Goal: Information Seeking & Learning: Learn about a topic

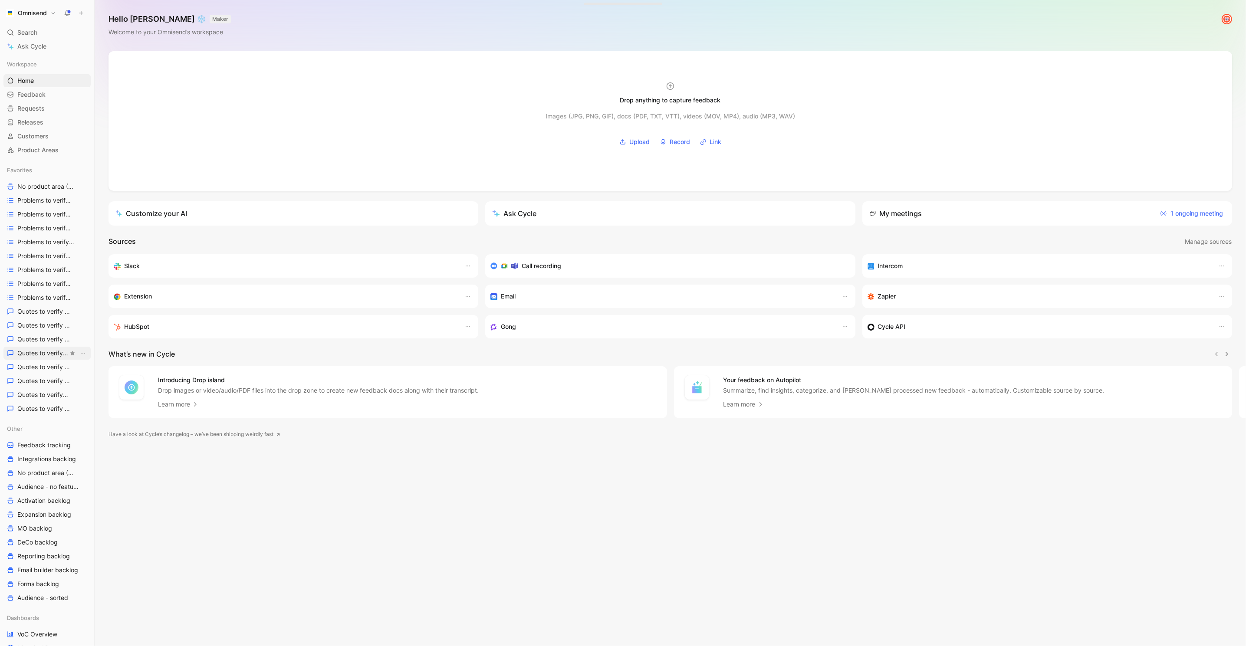
scroll to position [75, 0]
click at [45, 366] on span "Feedback tracking" at bounding box center [43, 370] width 53 height 9
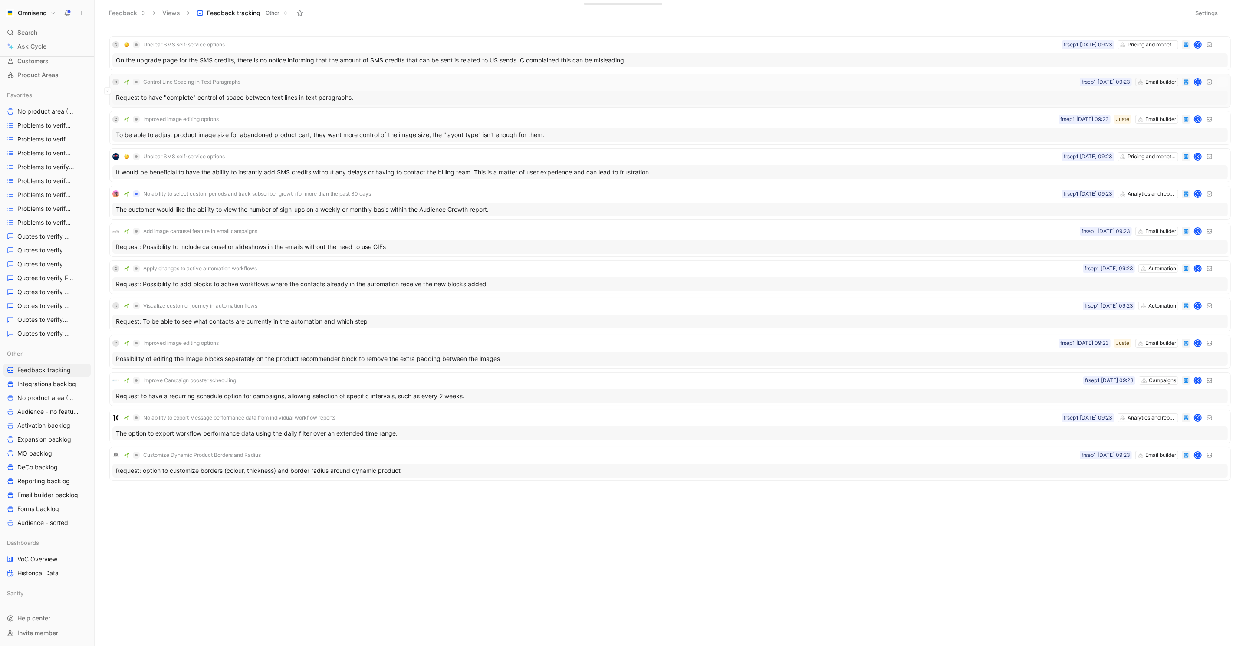
click at [393, 95] on div "Request to have "complete" control of space between text lines in text paragrap…" at bounding box center [669, 98] width 1115 height 14
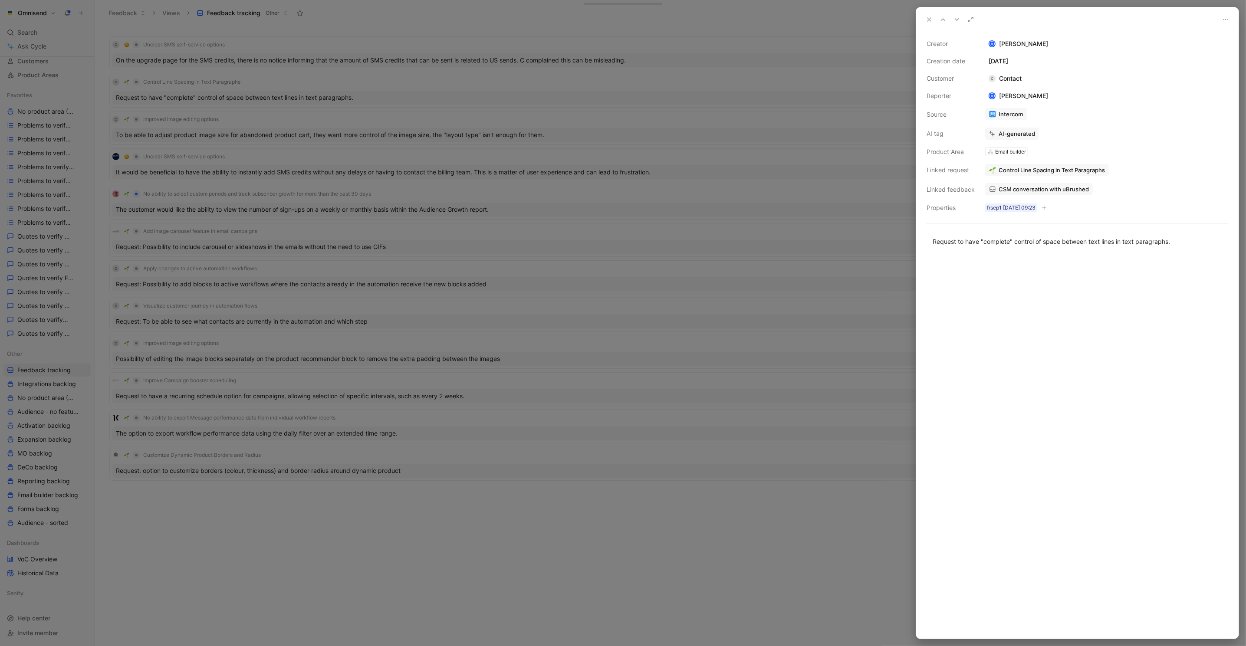
click at [376, 191] on div at bounding box center [623, 323] width 1246 height 646
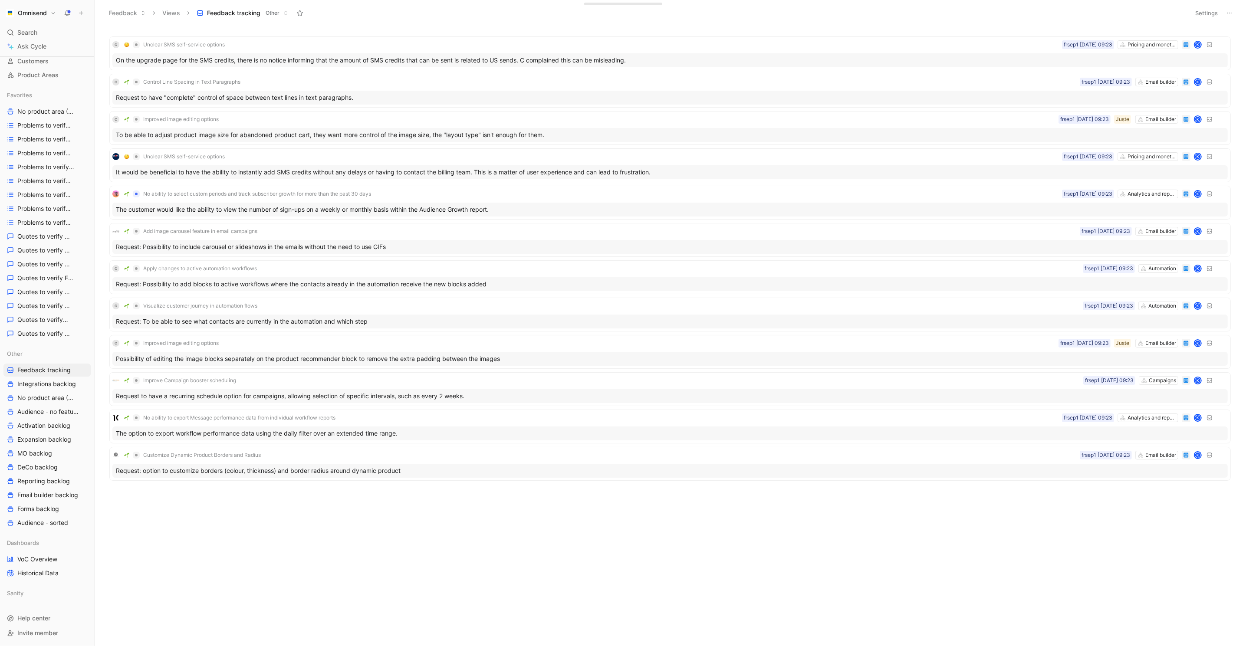
click at [1206, 14] on button "Settings" at bounding box center [1206, 13] width 30 height 12
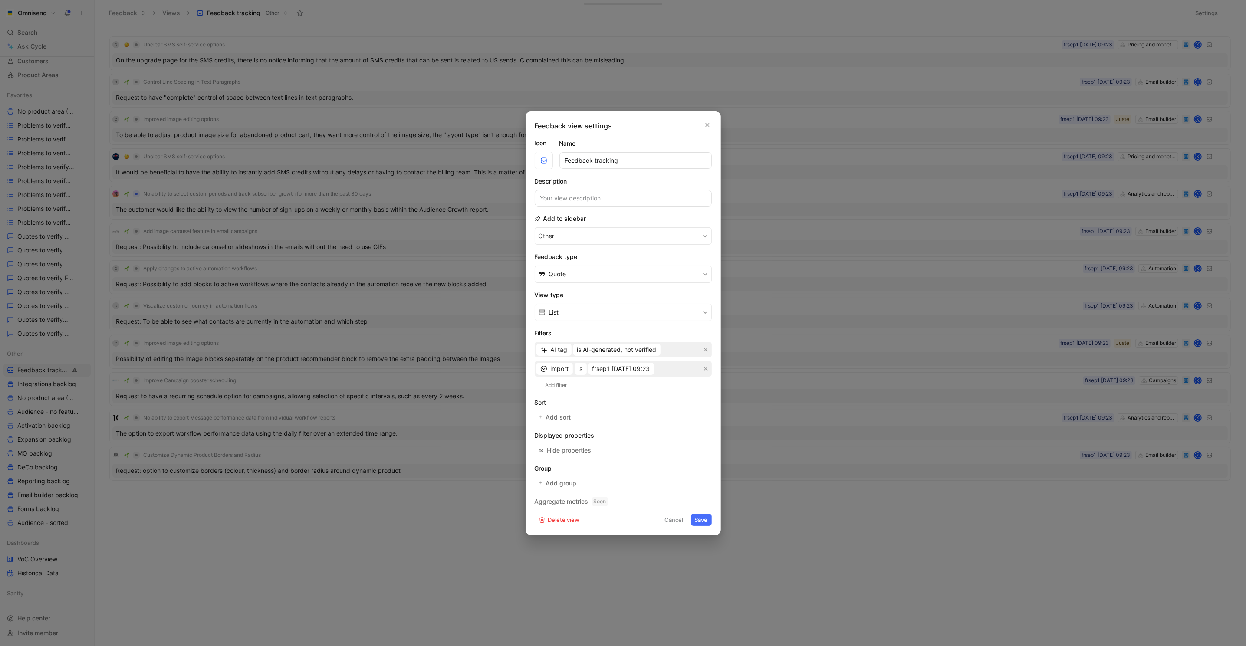
click at [925, 282] on div at bounding box center [623, 323] width 1246 height 646
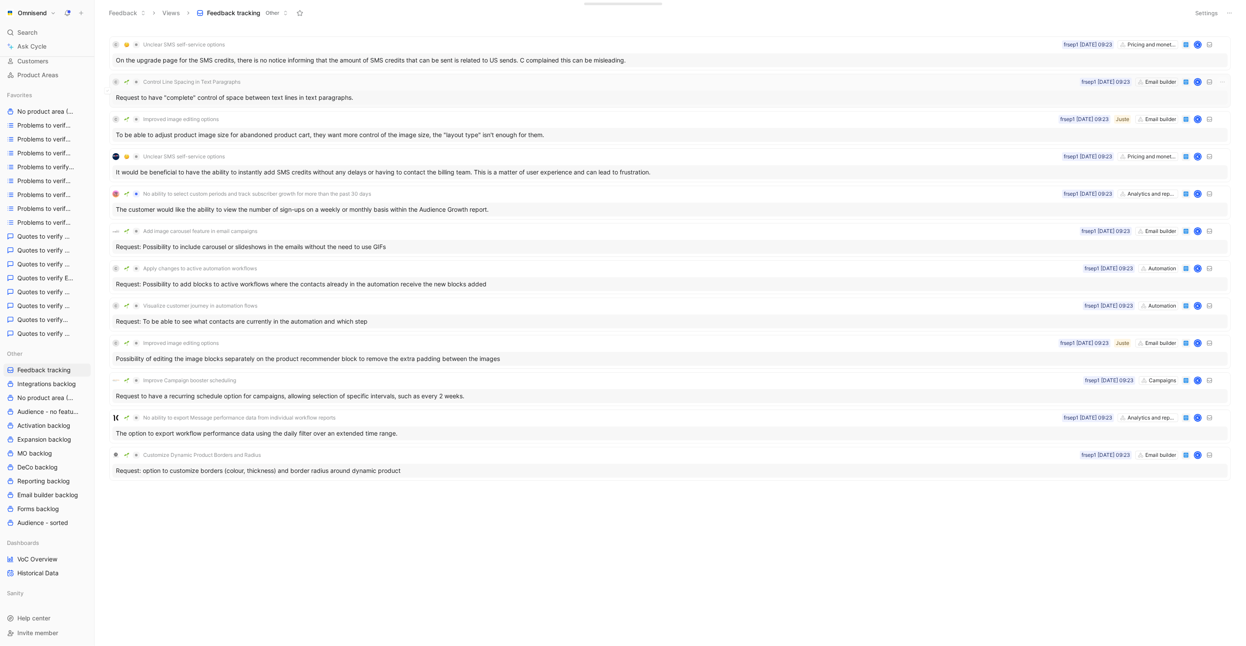
click at [823, 99] on div "Request to have "complete" control of space between text lines in text paragrap…" at bounding box center [669, 98] width 1115 height 14
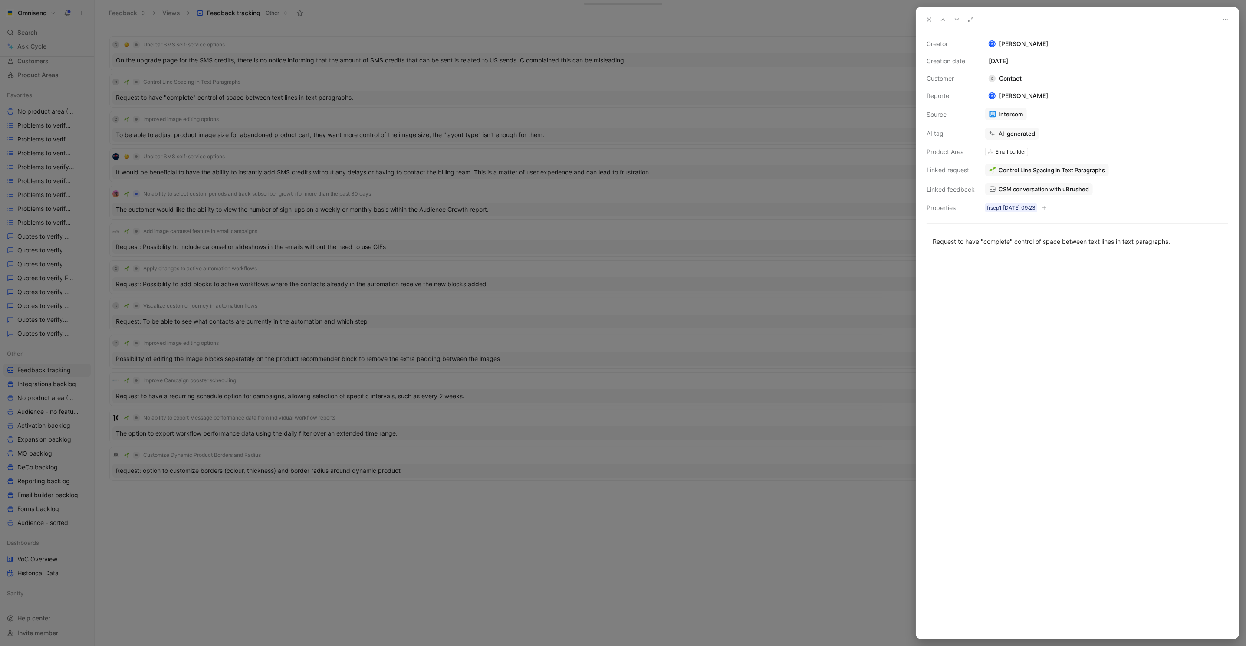
click at [844, 313] on div at bounding box center [623, 323] width 1246 height 646
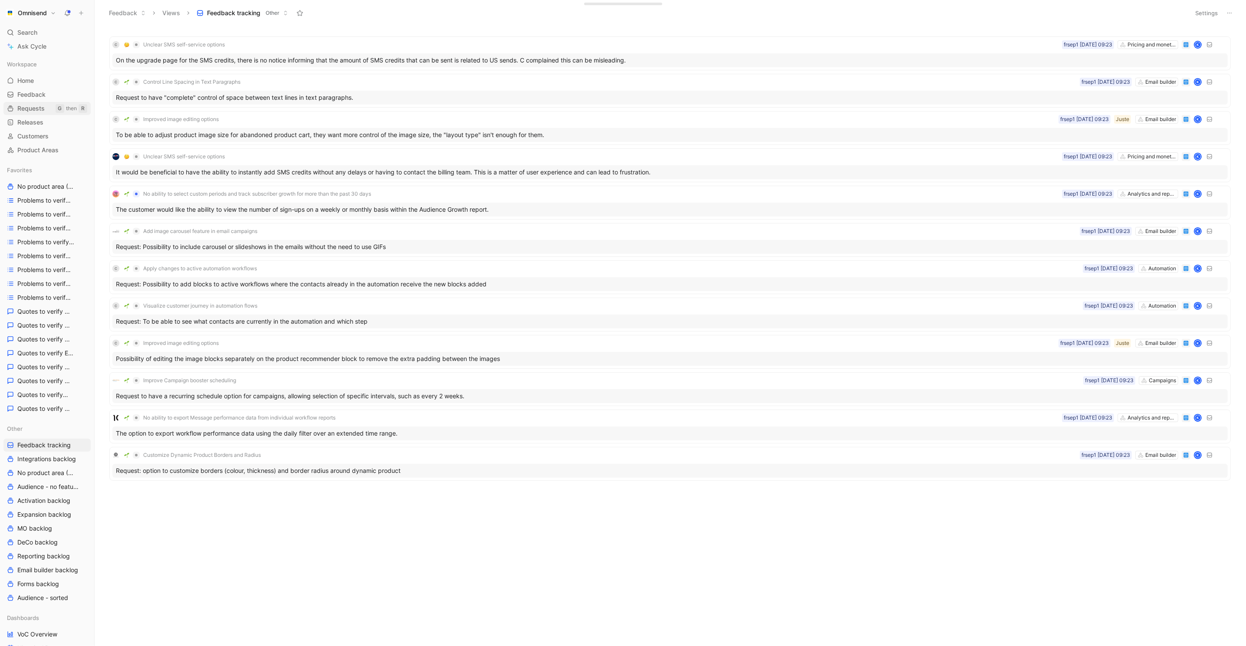
click at [38, 105] on span "Requests" at bounding box center [30, 108] width 27 height 9
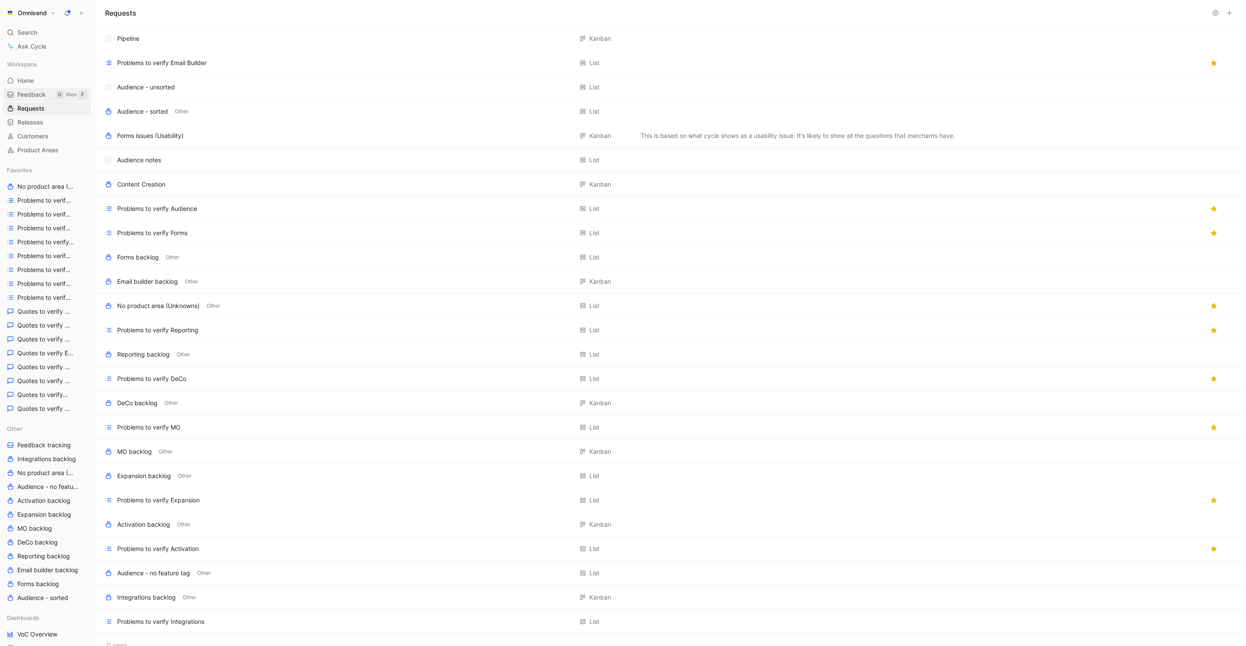
click at [46, 95] on link "Feedback G then F" at bounding box center [46, 94] width 87 height 13
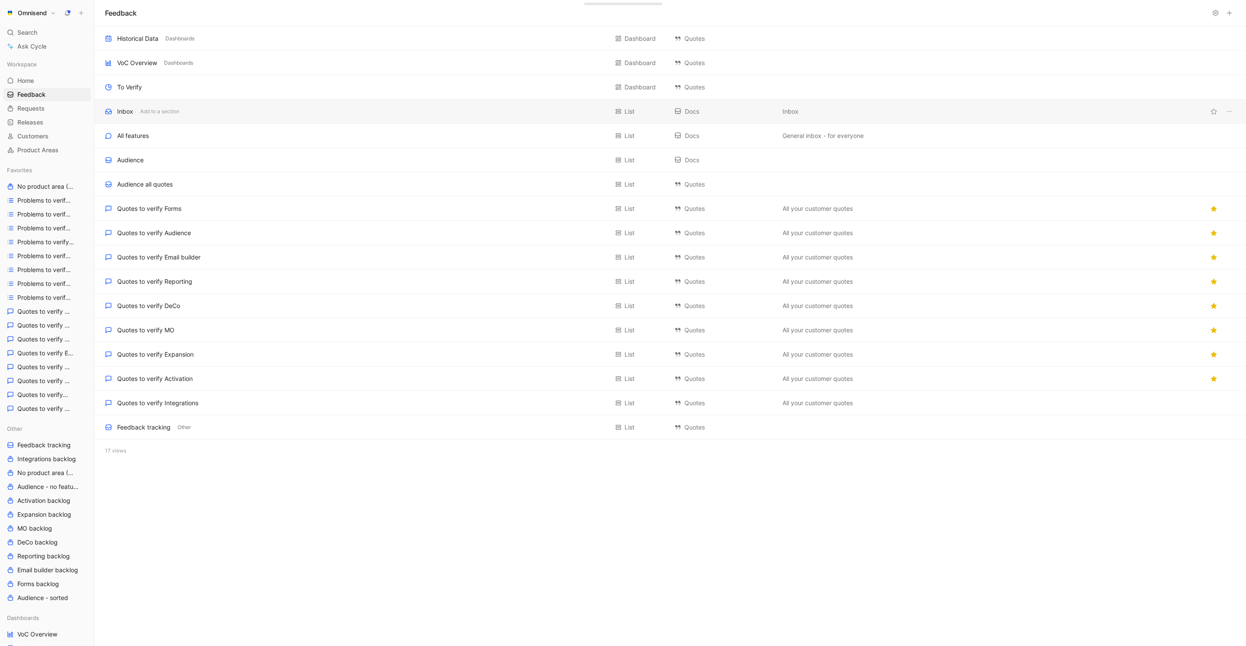
click at [287, 113] on div "Inbox Add to a section" at bounding box center [356, 111] width 503 height 10
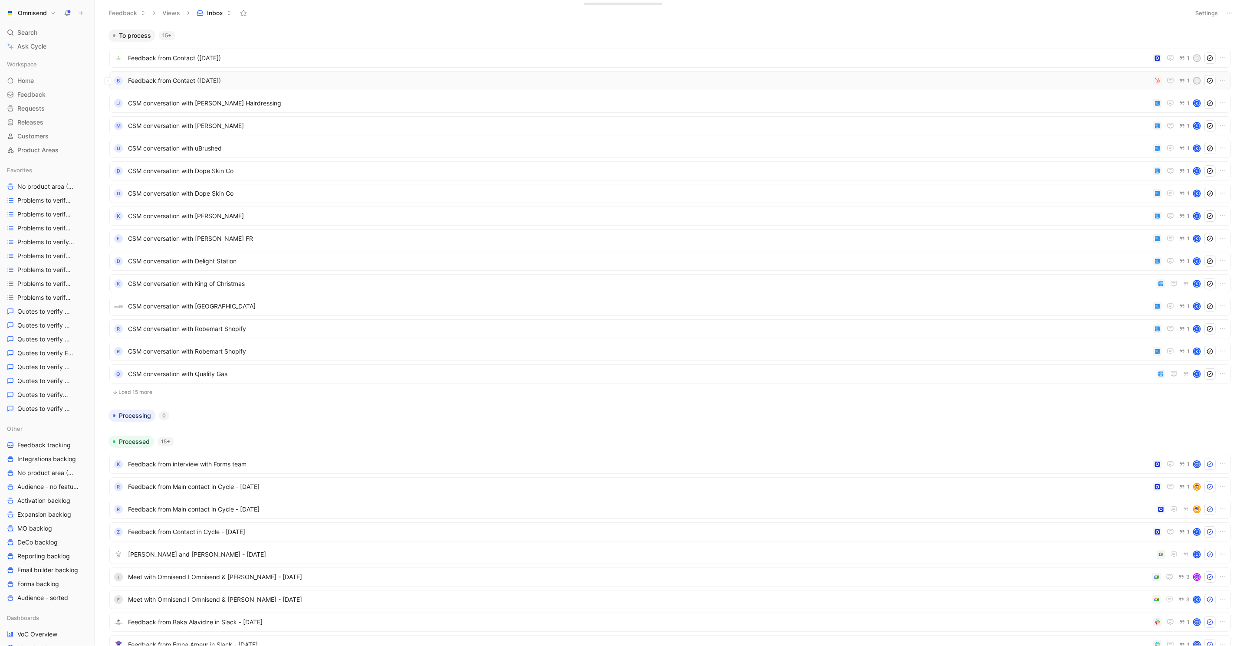
click at [1102, 82] on span "Feedback from Contact (Sep 01, 2025)" at bounding box center [638, 80] width 1021 height 10
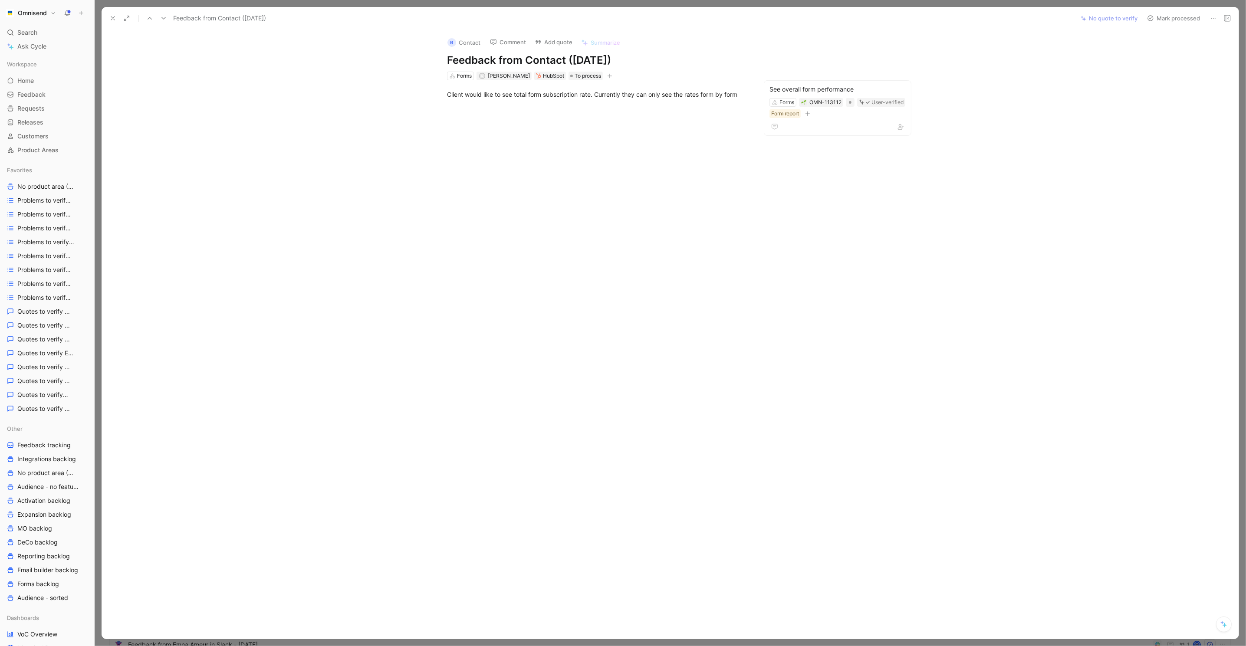
click at [109, 20] on icon at bounding box center [112, 18] width 7 height 7
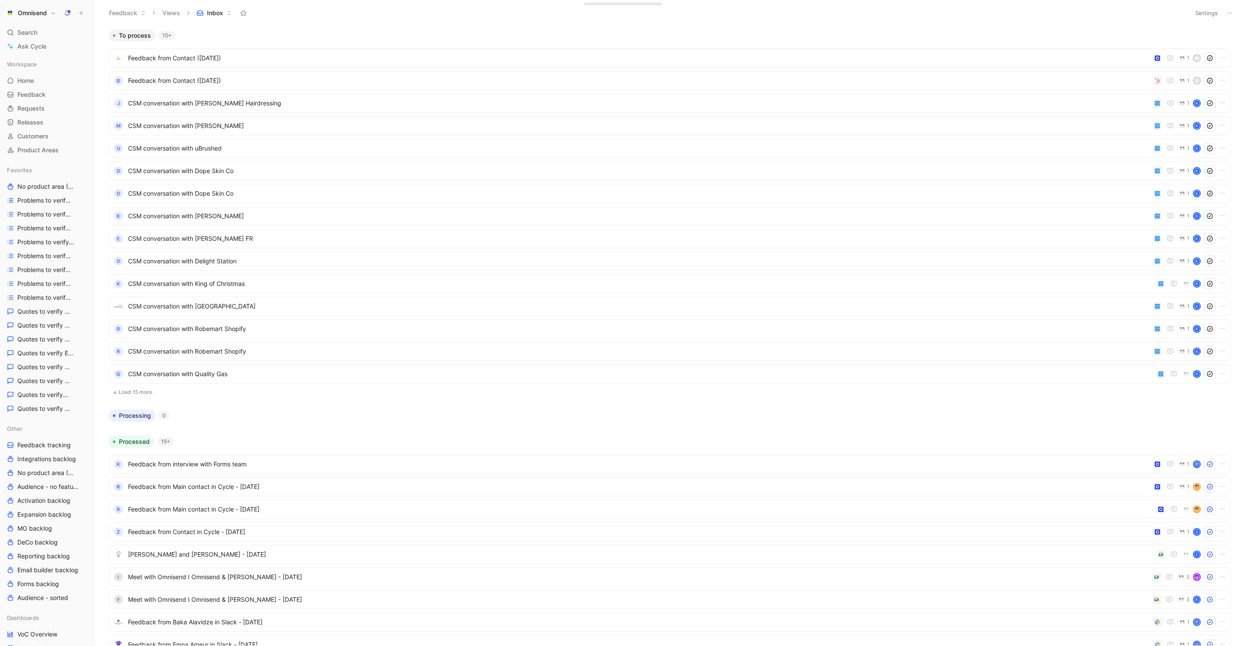
click at [147, 391] on button "Load 15 more" at bounding box center [669, 392] width 1121 height 10
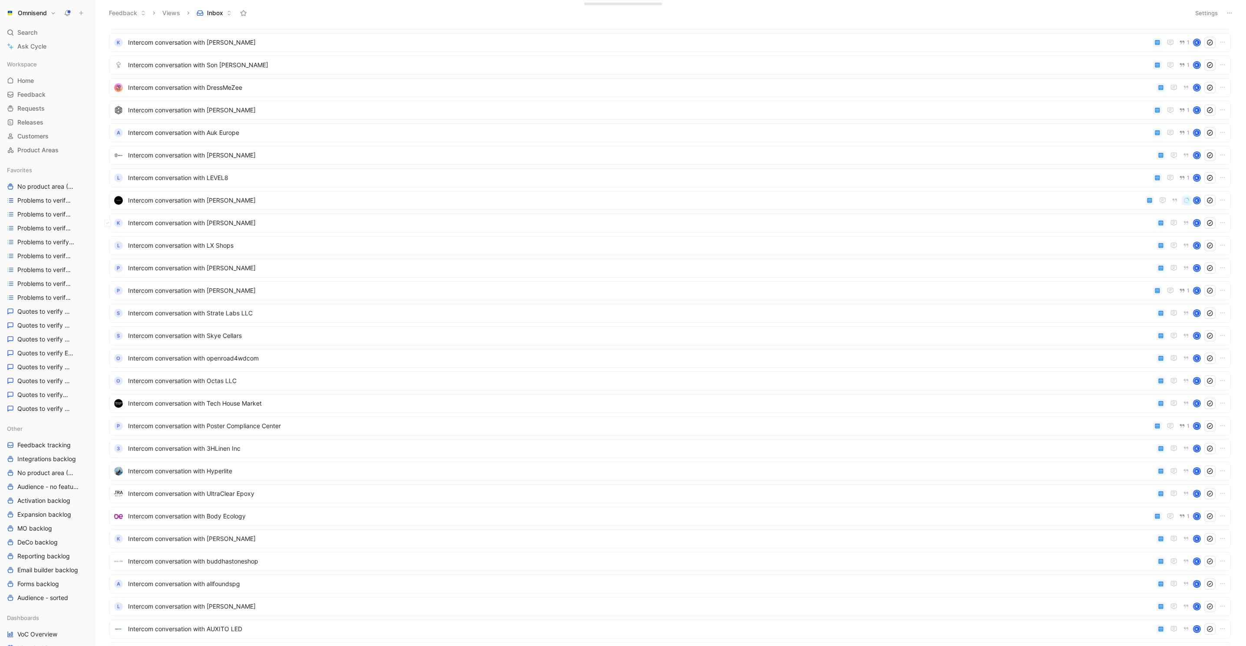
scroll to position [429, 0]
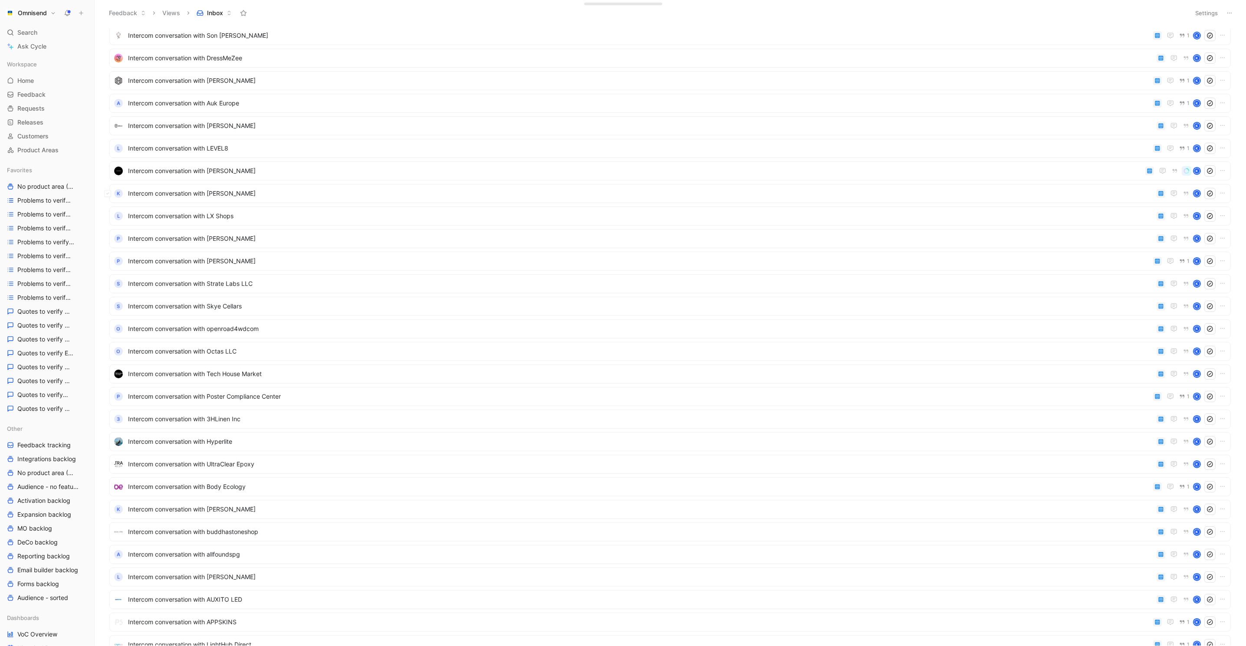
click at [680, 186] on div "K Intercom conversation with KEVALEX K" at bounding box center [669, 193] width 1121 height 19
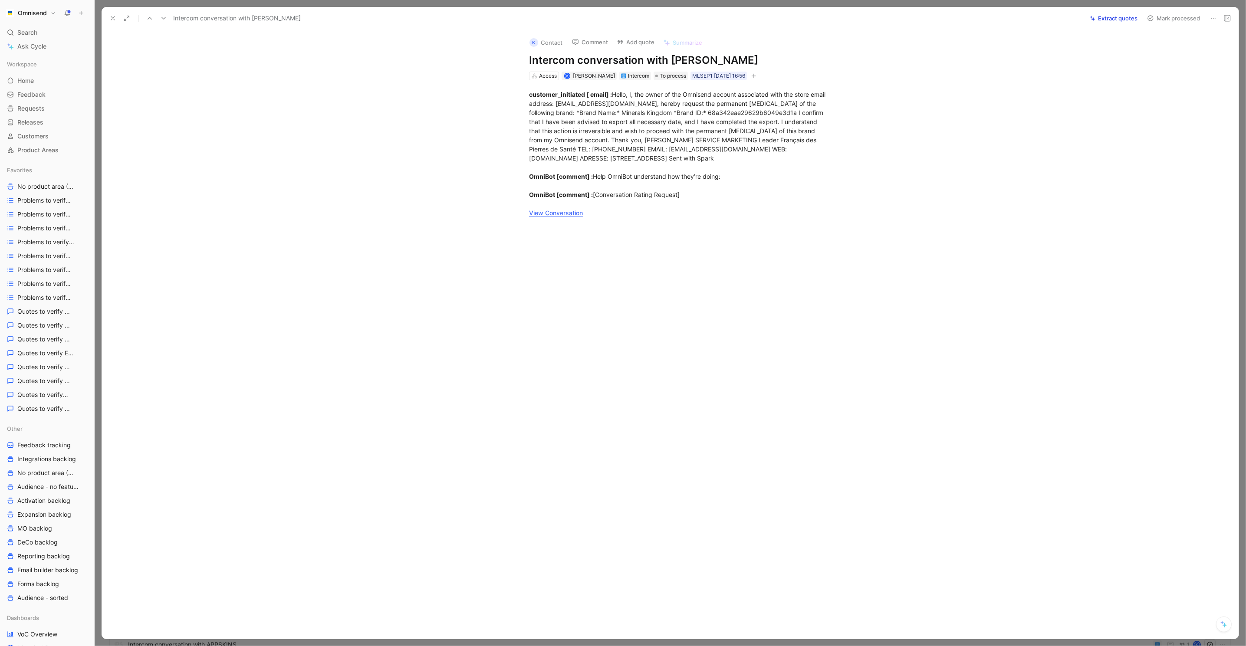
scroll to position [609, 0]
click at [113, 19] on use at bounding box center [112, 17] width 3 height 3
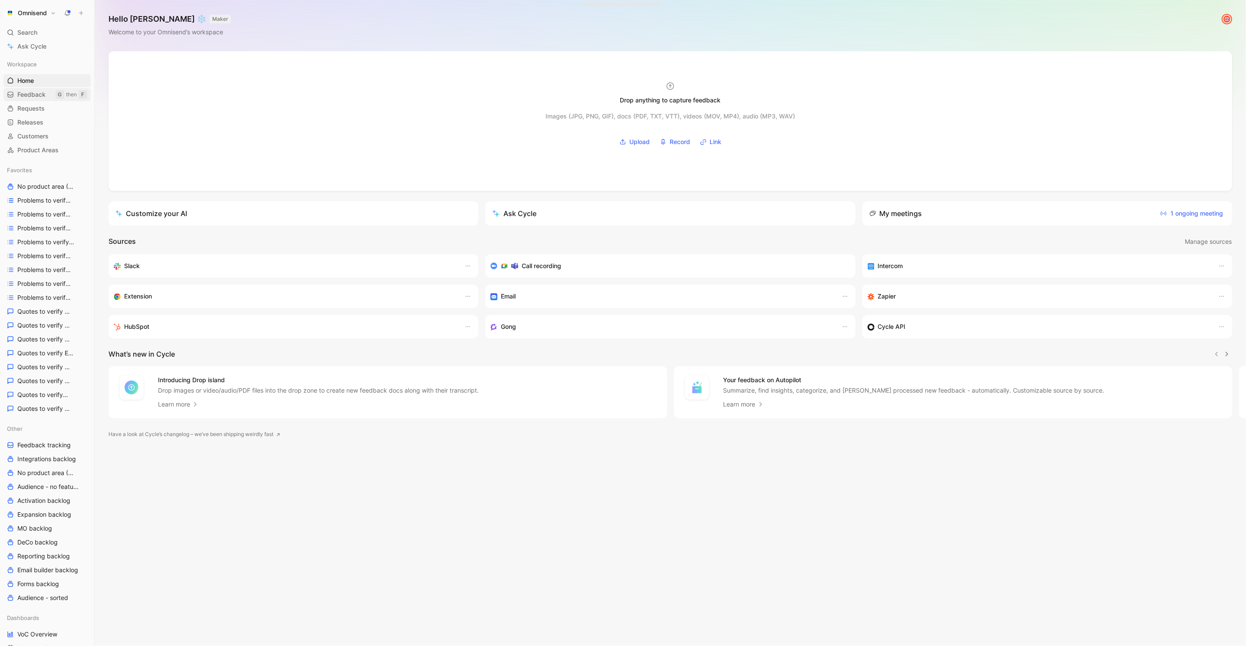
click at [32, 98] on span "Feedback" at bounding box center [31, 94] width 28 height 9
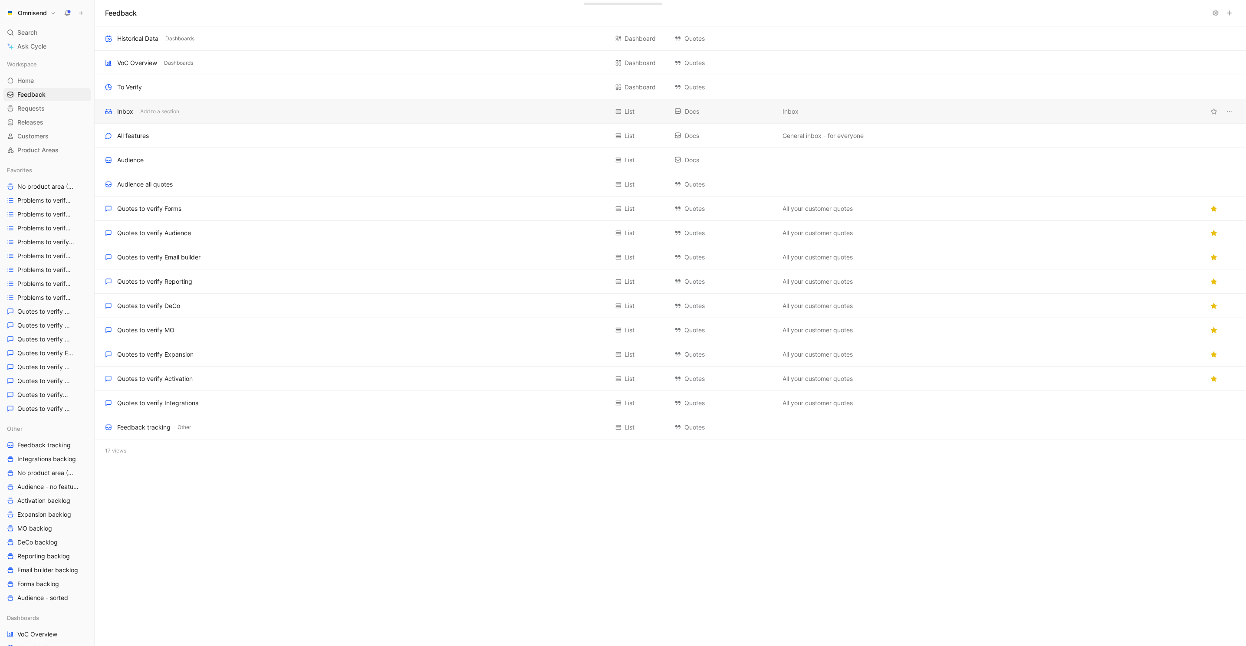
click at [363, 101] on div "Inbox Add to a section List Docs Inbox" at bounding box center [670, 111] width 1151 height 24
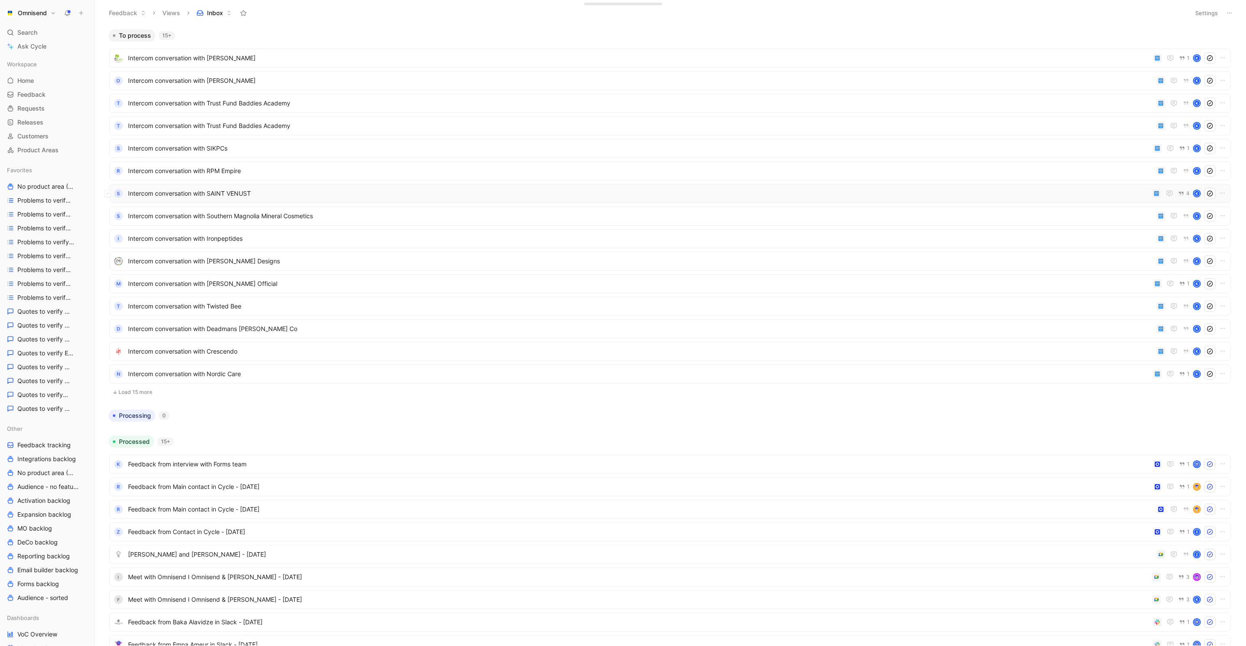
click at [956, 192] on span "Intercom conversation with SAINT VENUST" at bounding box center [638, 193] width 1020 height 10
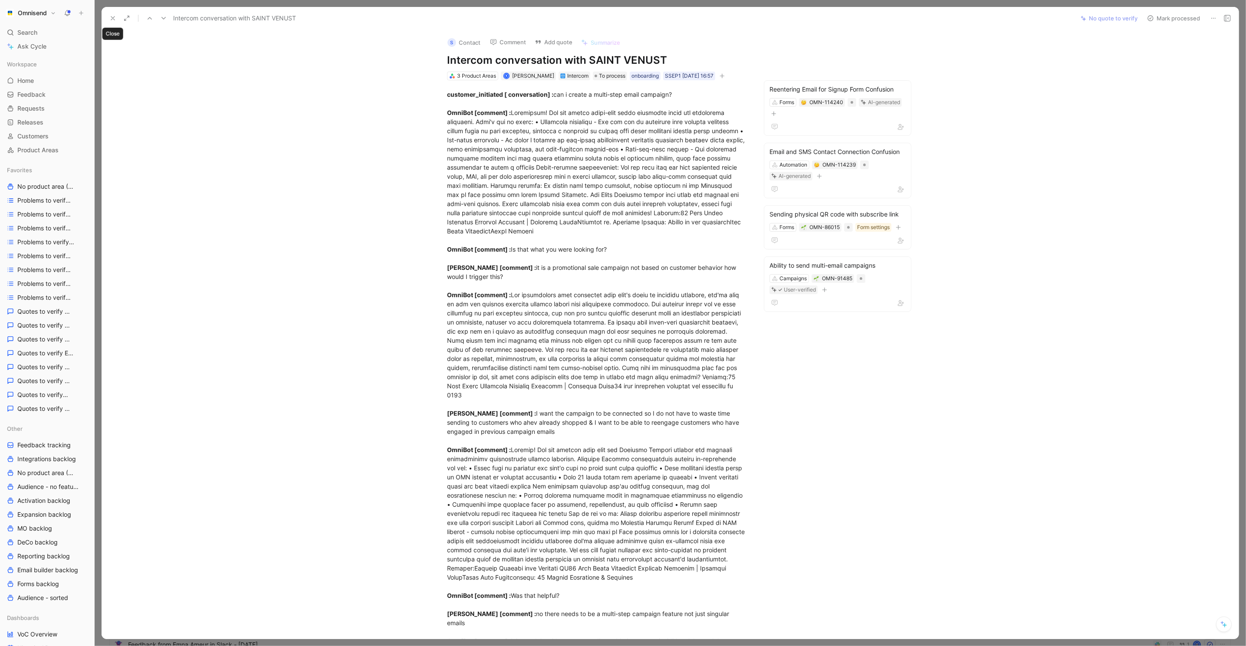
click at [113, 16] on icon at bounding box center [112, 18] width 7 height 7
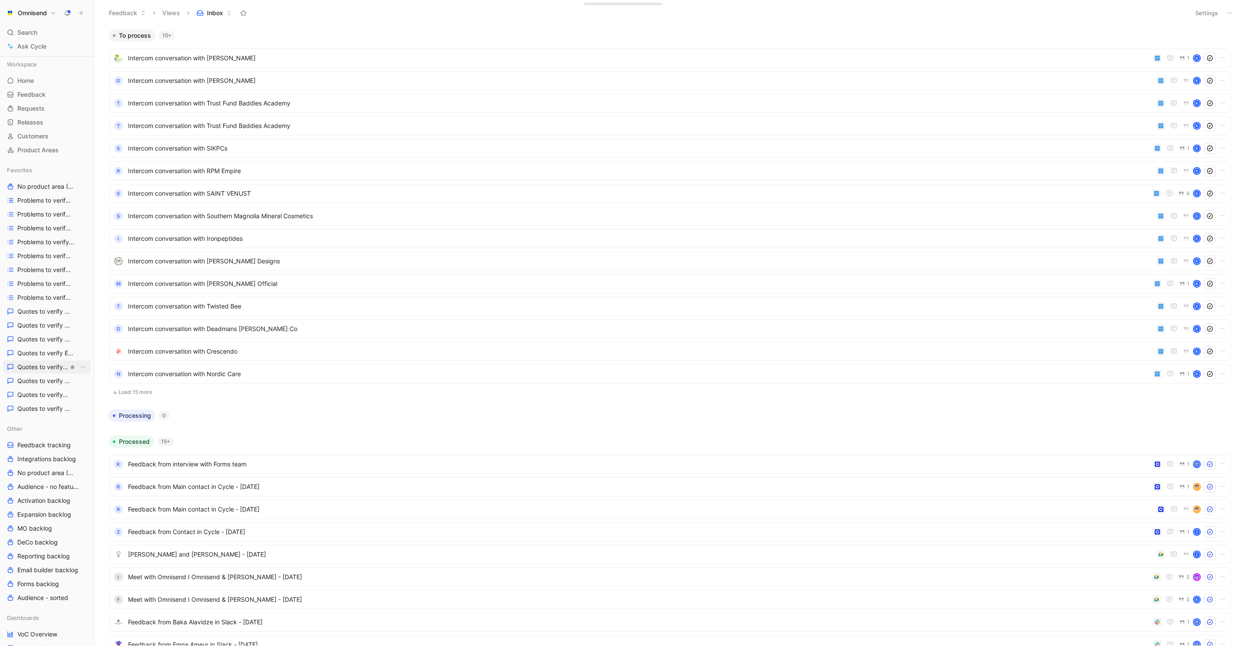
scroll to position [75, 0]
click at [32, 371] on span "Feedback tracking" at bounding box center [43, 370] width 53 height 9
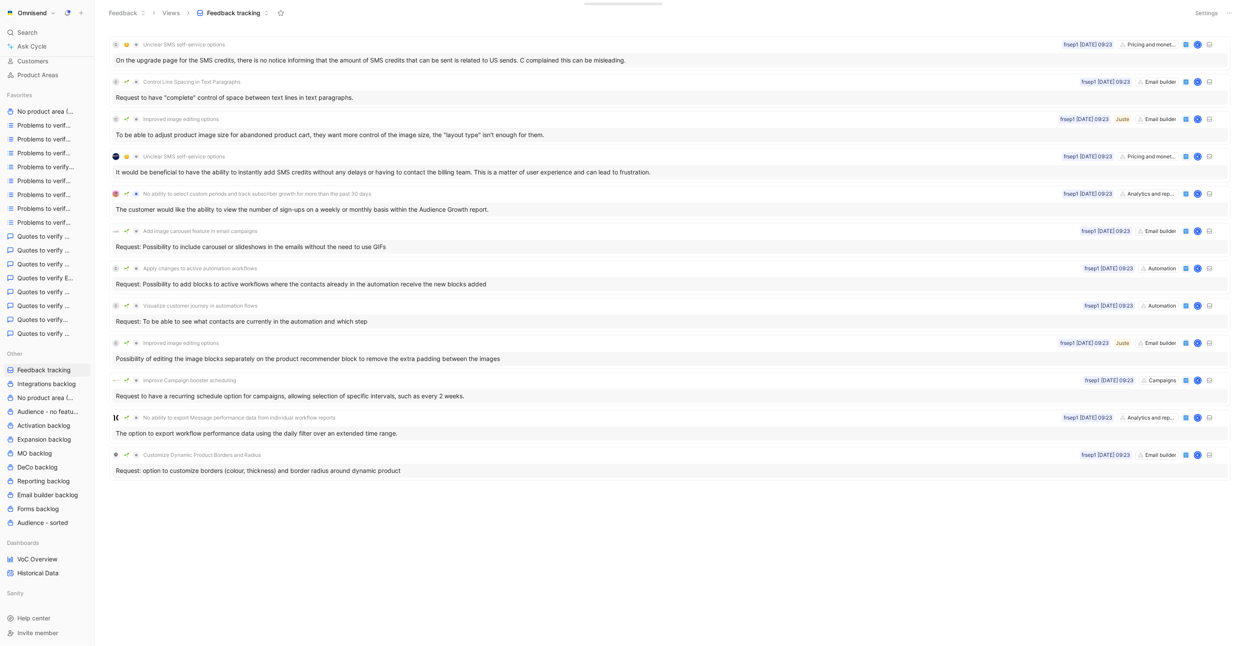
click at [1207, 19] on header "Feedback Views Feedback tracking Settings" at bounding box center [670, 13] width 1151 height 26
click at [1208, 12] on button "Settings" at bounding box center [1206, 13] width 30 height 12
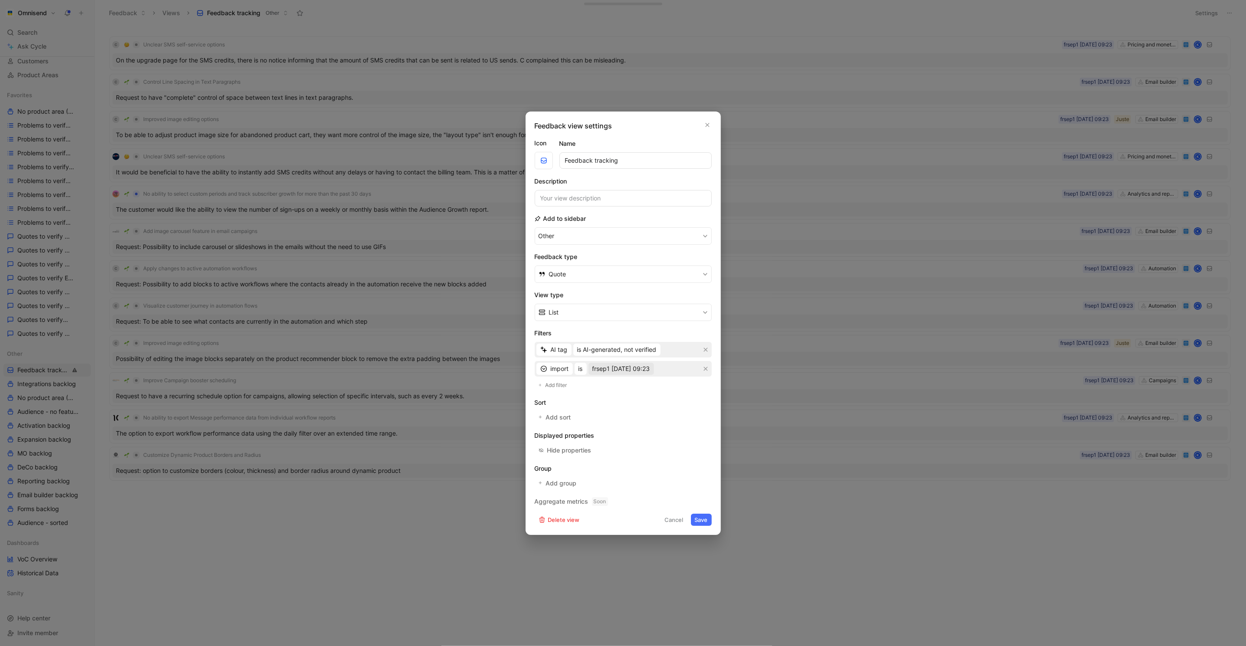
click at [650, 370] on span "frsep1 [DATE] 09:23" at bounding box center [621, 369] width 58 height 10
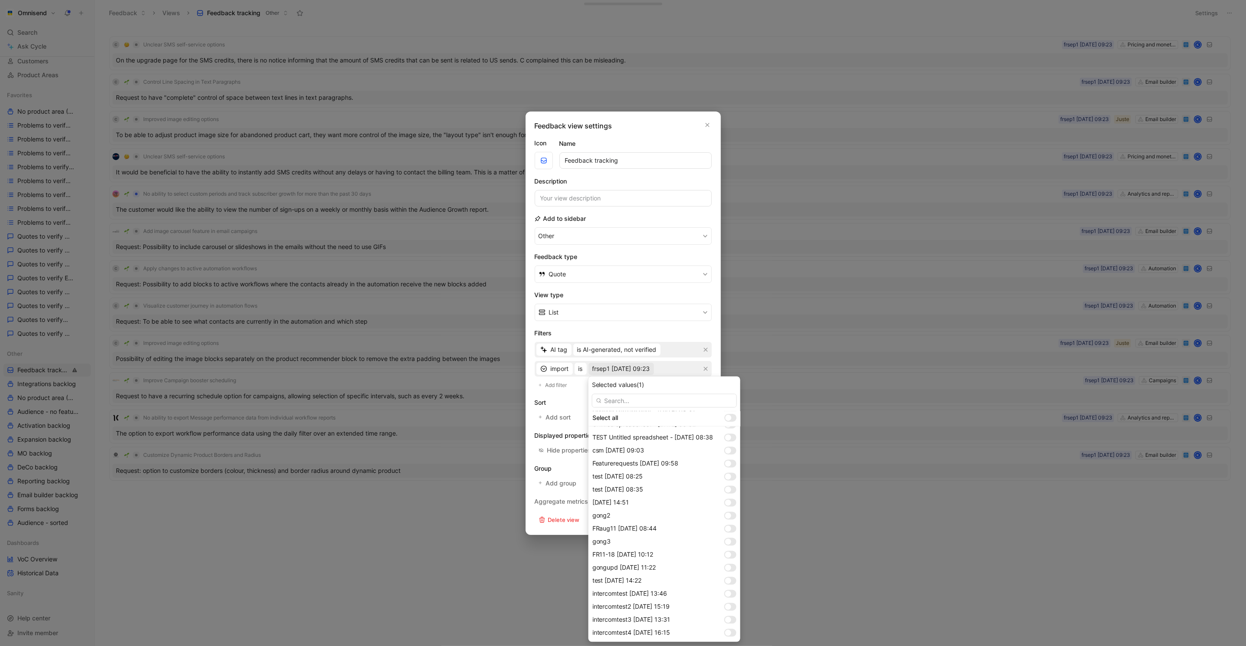
scroll to position [584, 0]
click at [731, 590] on div at bounding box center [732, 593] width 6 height 6
click at [731, 619] on div at bounding box center [728, 619] width 6 height 6
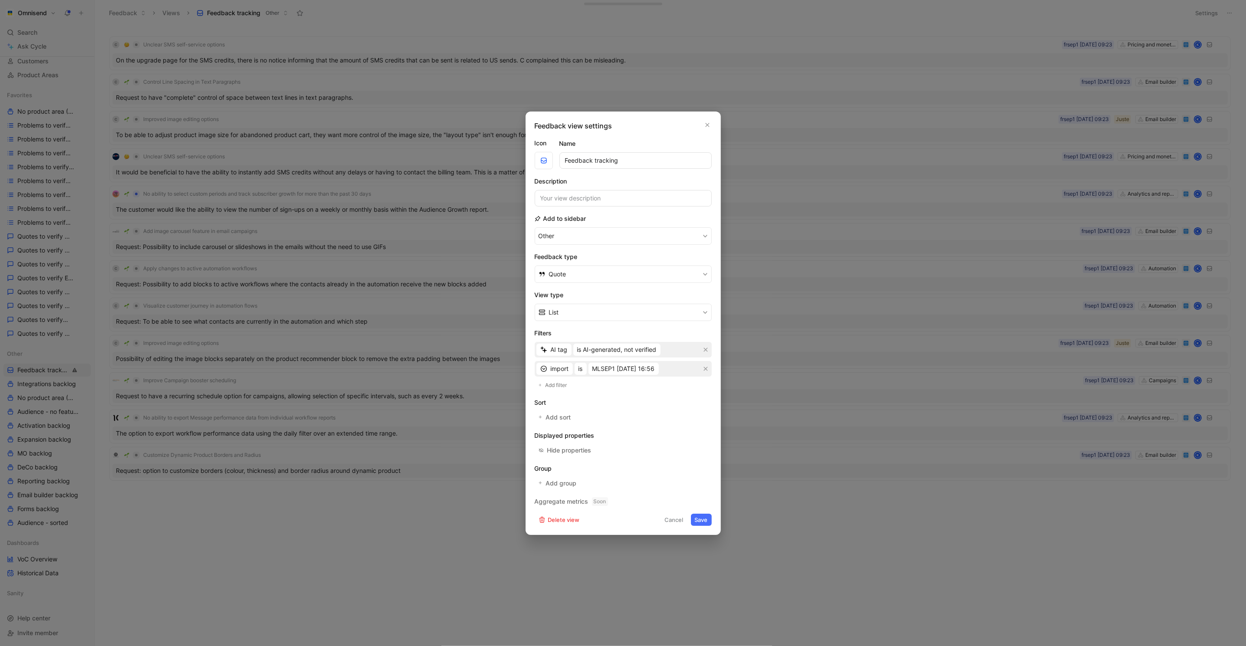
click at [705, 521] on button "Save" at bounding box center [701, 520] width 21 height 12
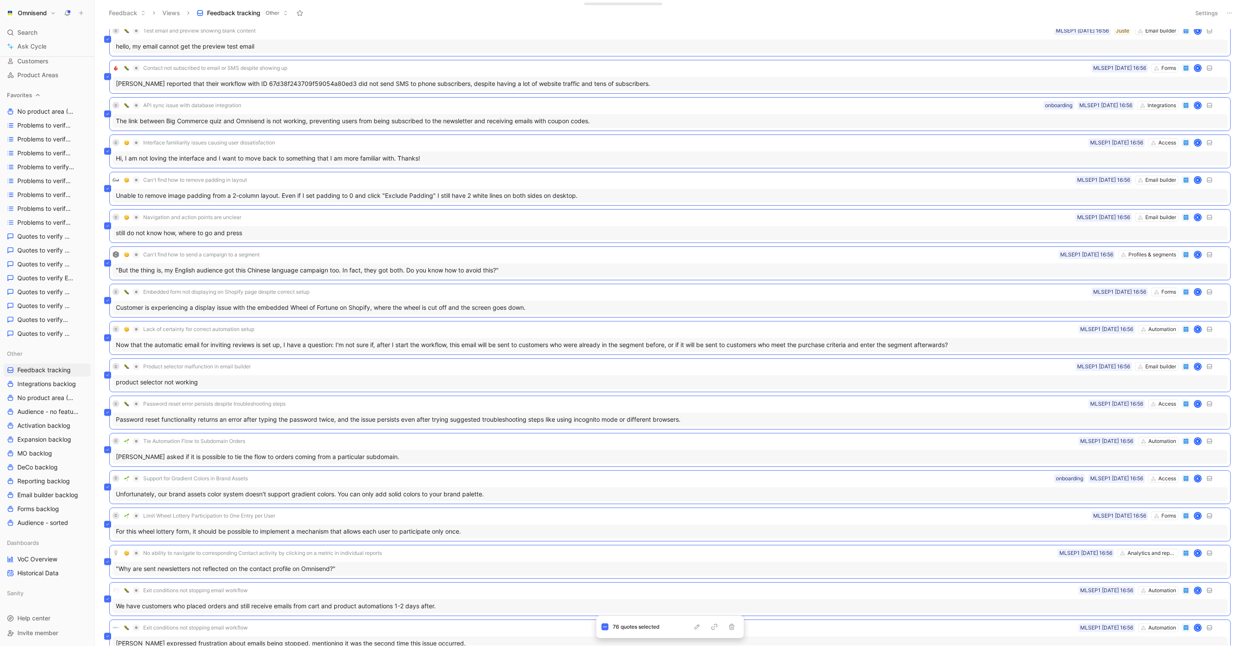
scroll to position [2147, 0]
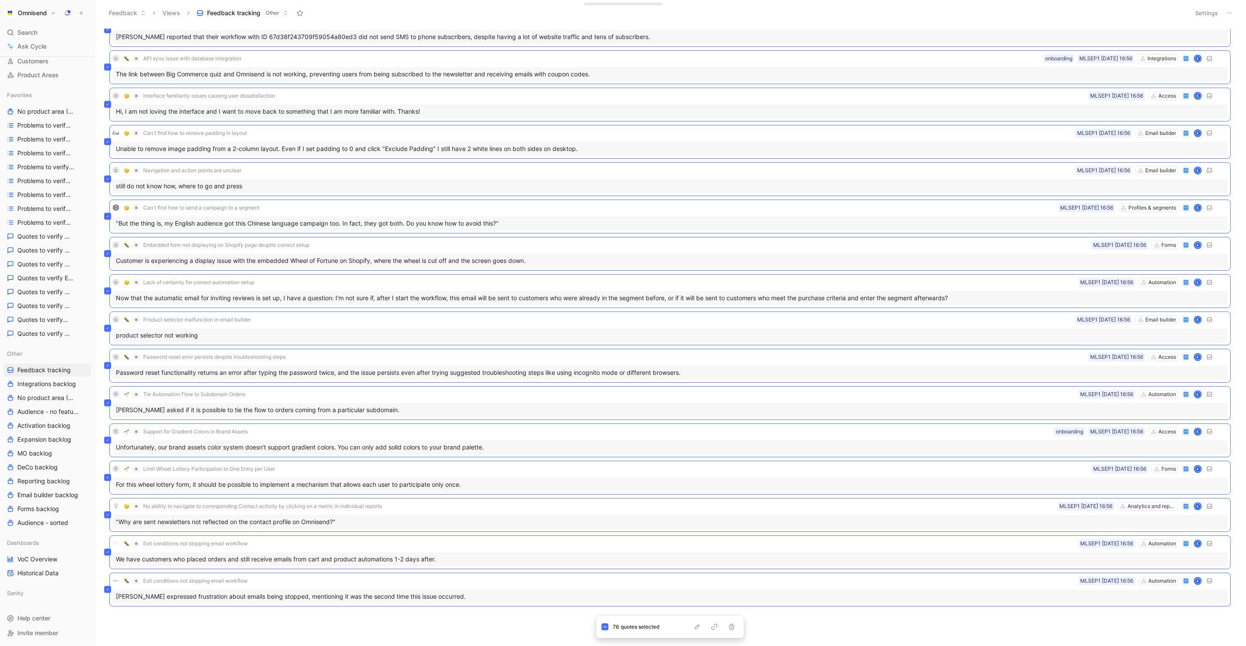
click at [432, 614] on body "Omnisend Search ⌘ K Ask Cycle Workspace Home G then H Feedback G then F Request…" at bounding box center [623, 323] width 1246 height 646
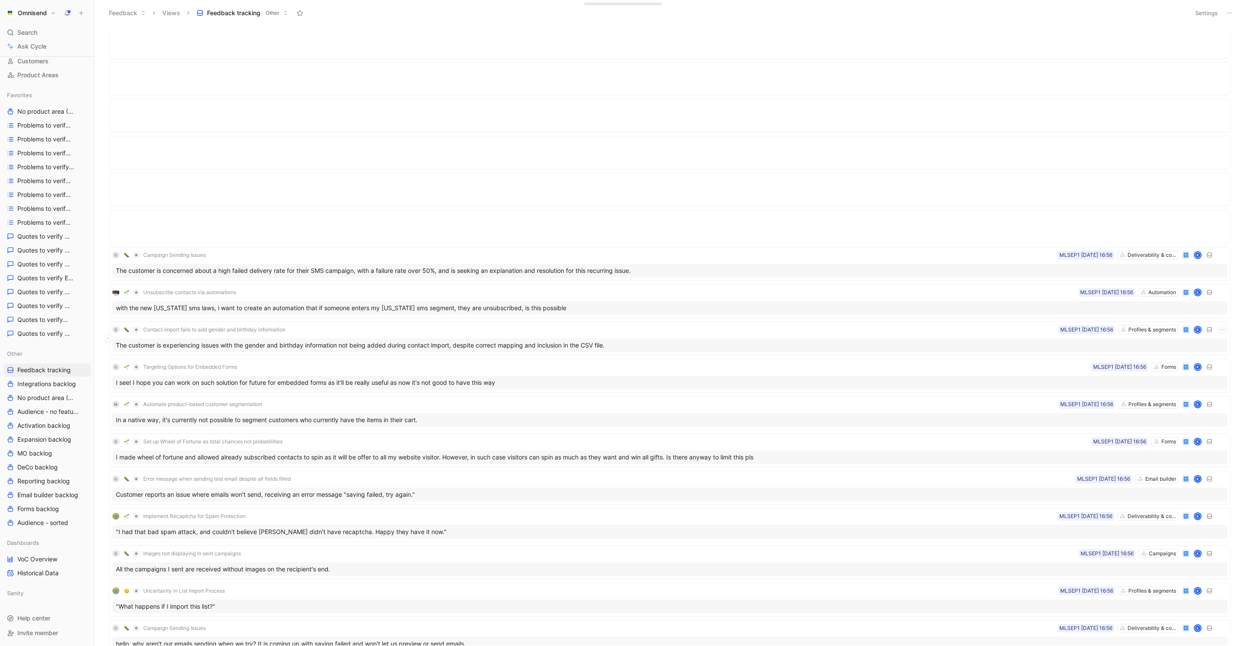
scroll to position [0, 0]
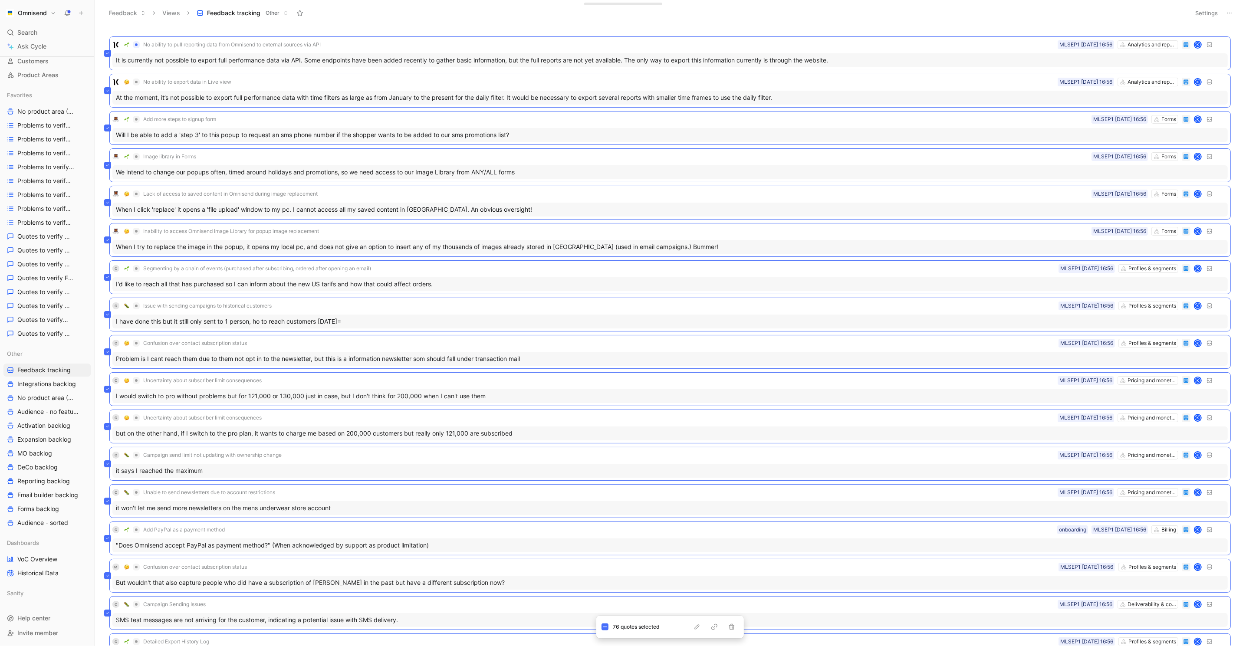
click at [1209, 16] on button "Settings" at bounding box center [1206, 13] width 30 height 12
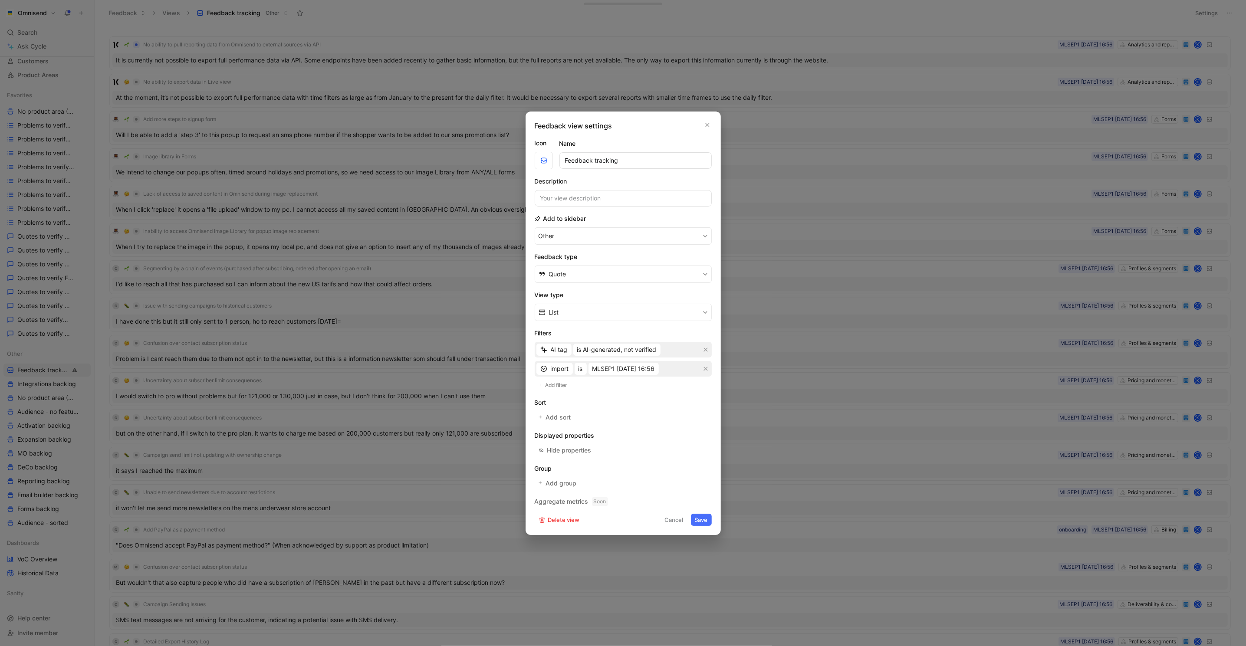
click at [642, 374] on div "import is MLSEP1 [DATE] 16:56" at bounding box center [622, 369] width 177 height 16
click at [643, 365] on span "MLSEP1 [DATE] 16:56" at bounding box center [623, 369] width 62 height 10
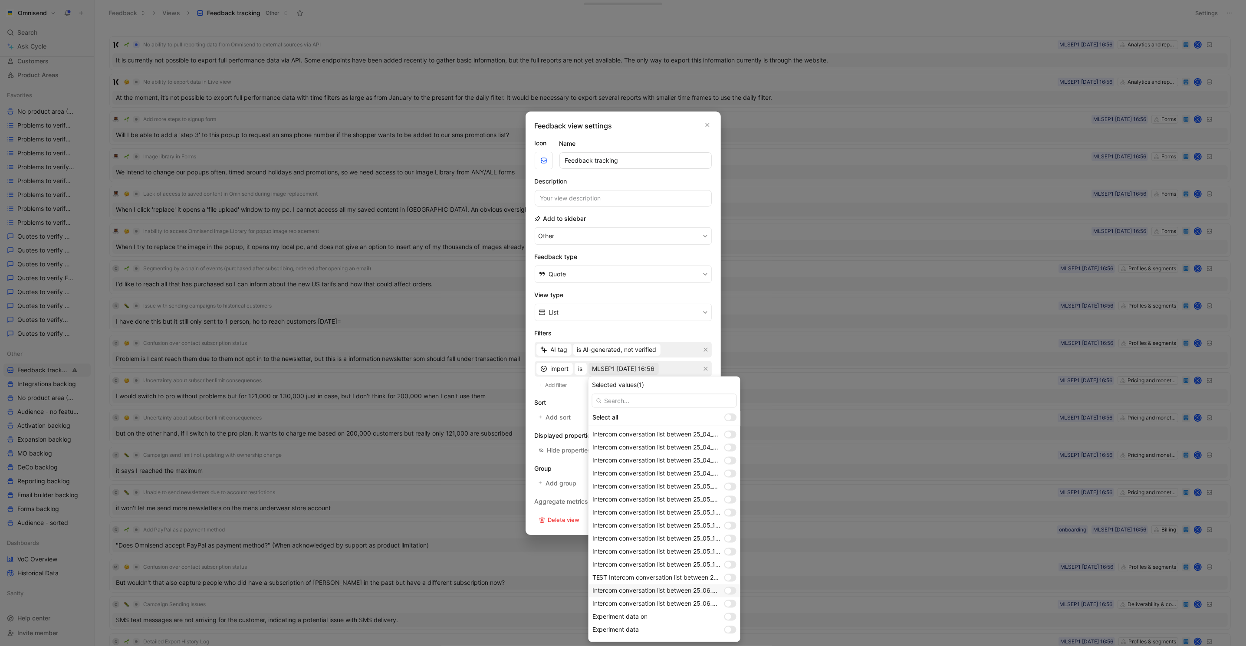
scroll to position [584, 0]
click at [730, 617] on div at bounding box center [732, 619] width 6 height 6
click at [730, 631] on div at bounding box center [728, 632] width 6 height 6
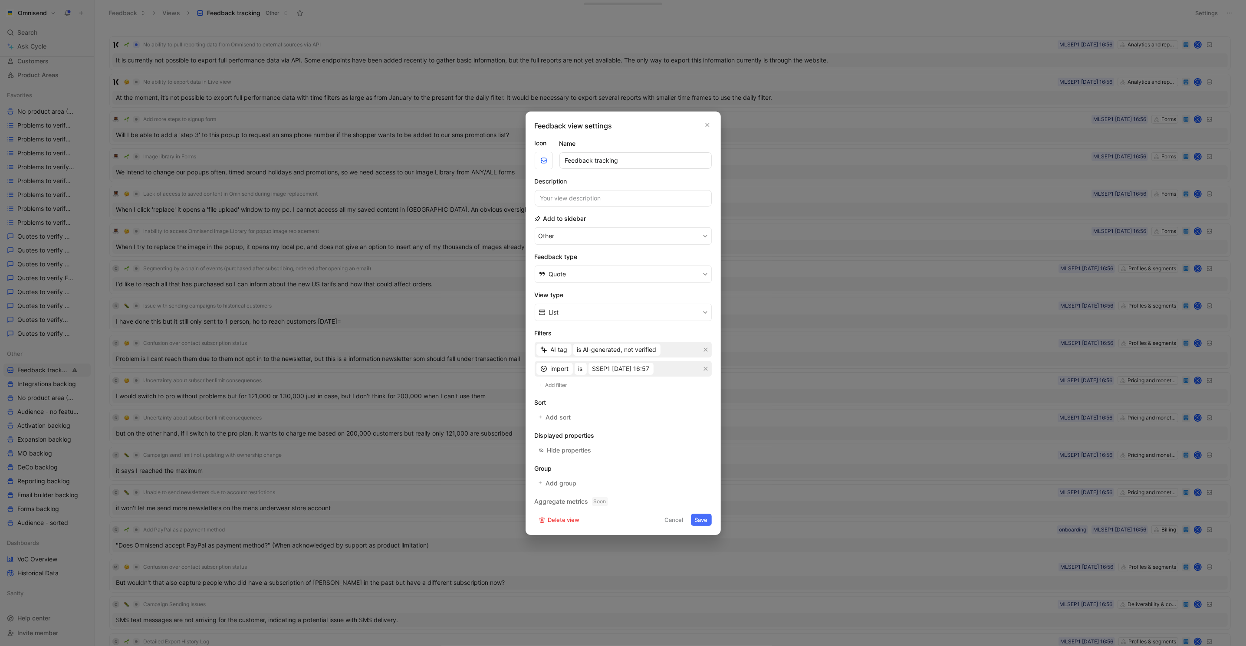
click at [708, 514] on button "Save" at bounding box center [701, 520] width 21 height 12
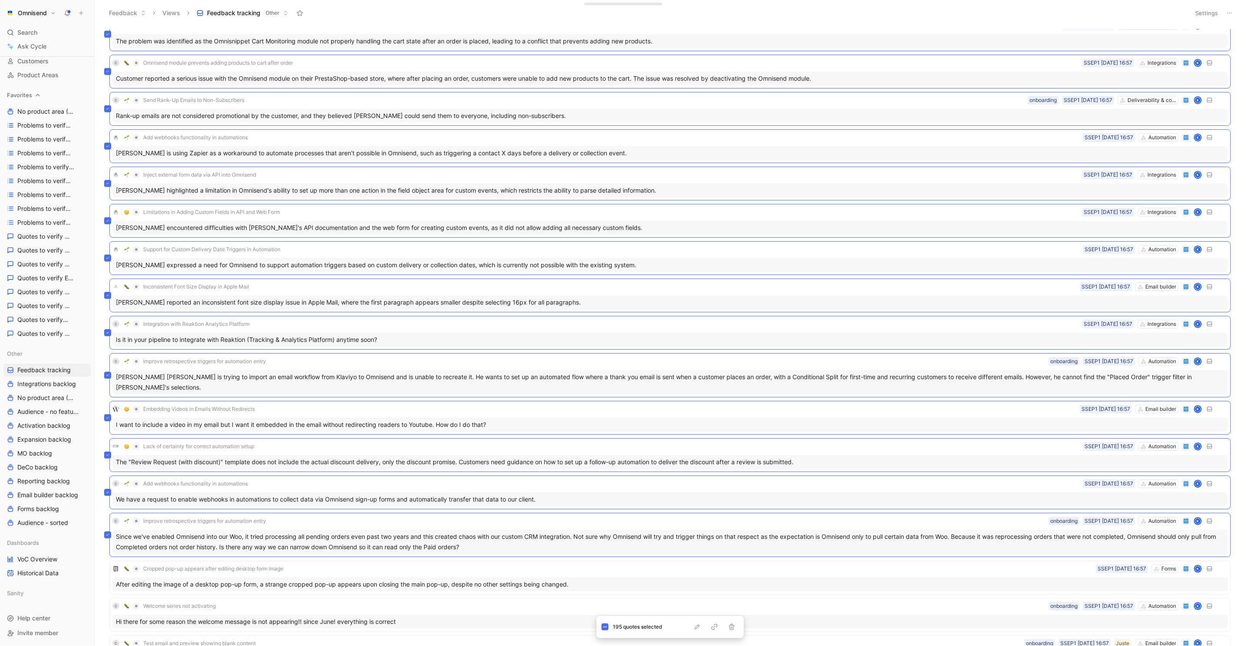
scroll to position [5750, 0]
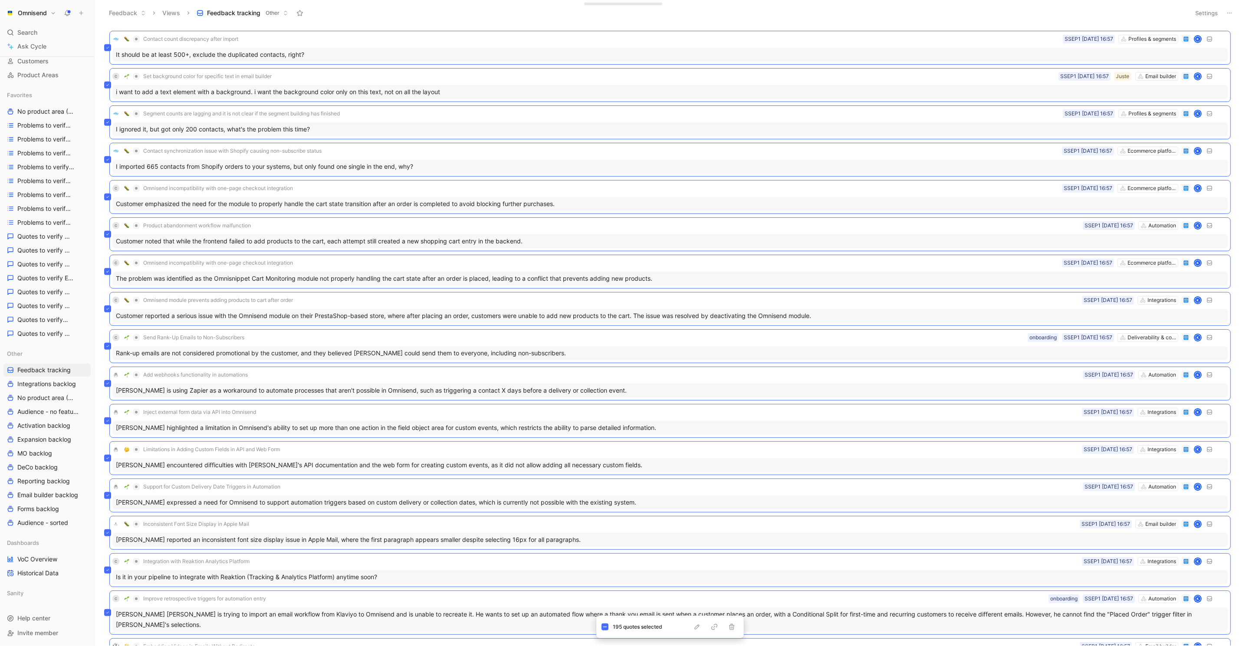
click at [1205, 11] on button "Settings" at bounding box center [1206, 13] width 30 height 12
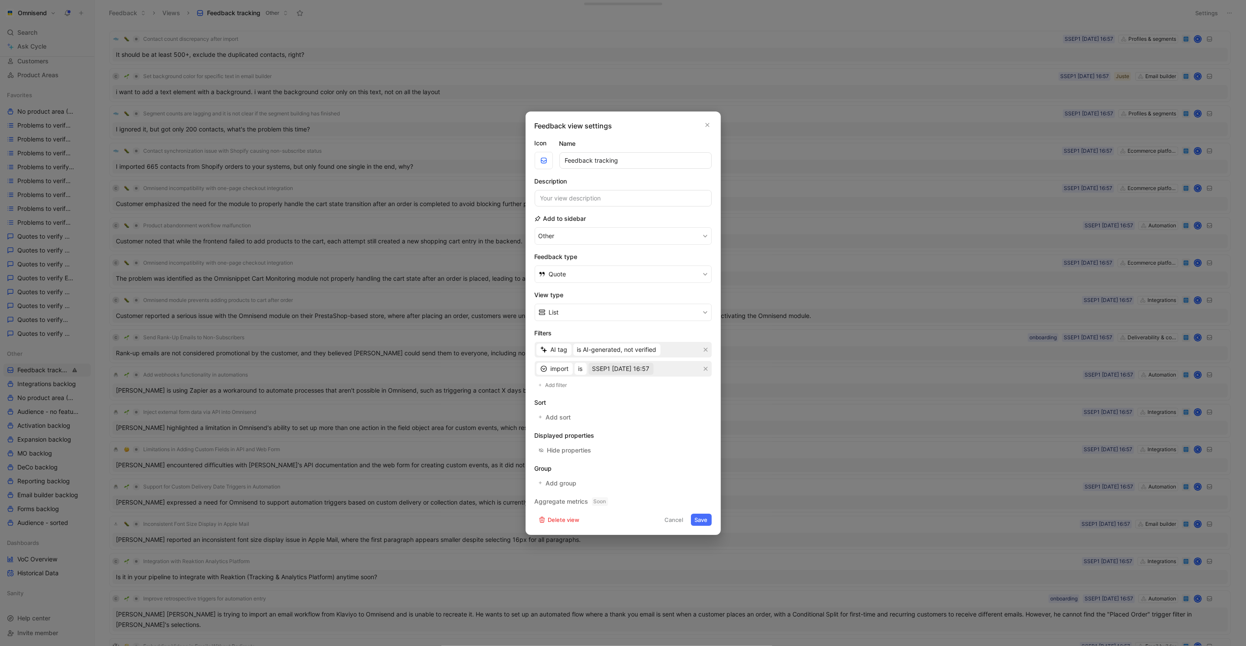
click at [645, 369] on span "SSEP1 [DATE] 16:57" at bounding box center [620, 369] width 57 height 10
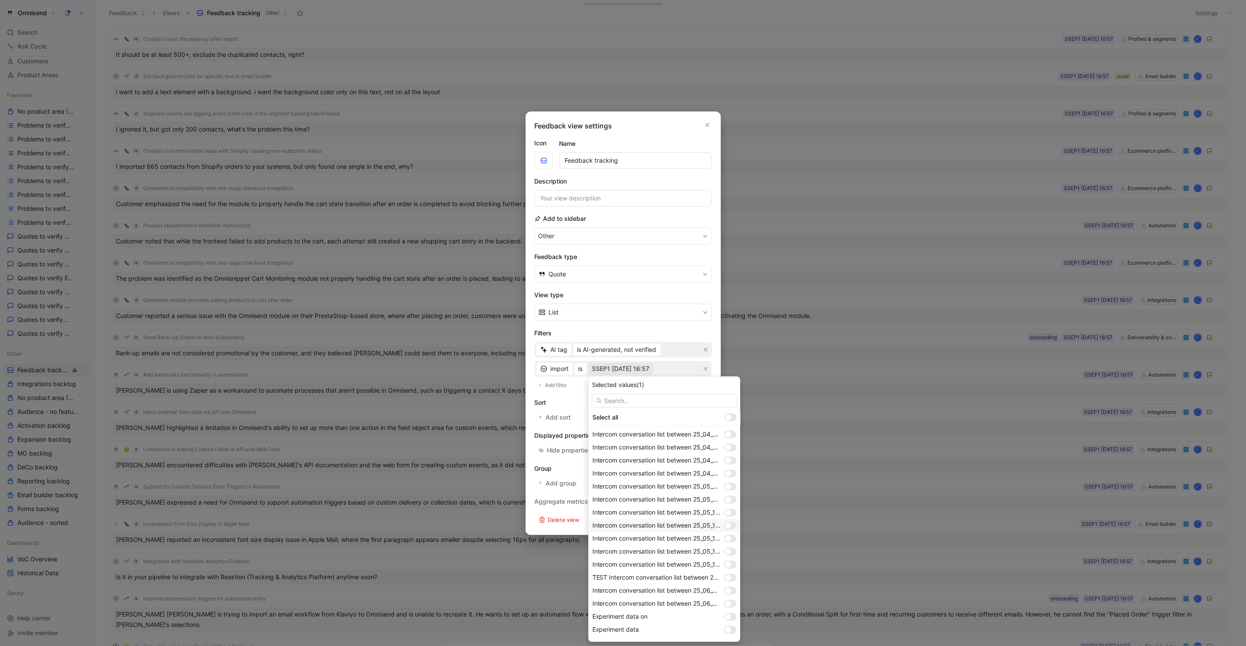
scroll to position [584, 0]
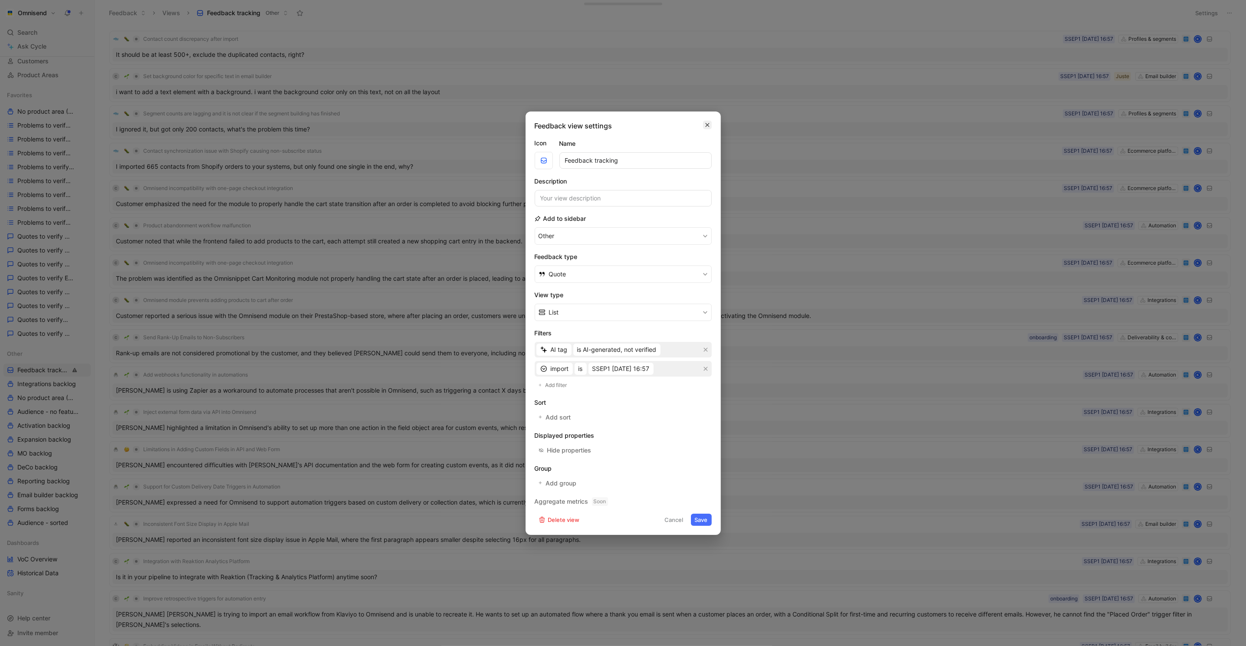
click at [708, 128] on icon "button" at bounding box center [707, 124] width 5 height 7
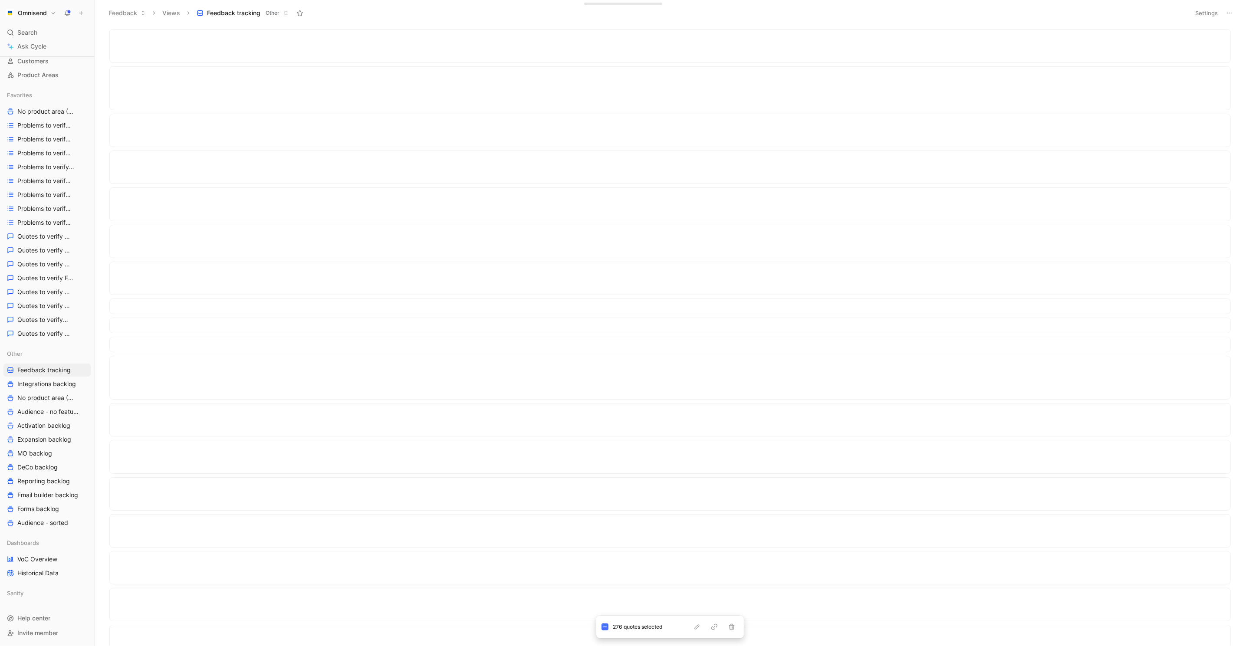
scroll to position [8631, 0]
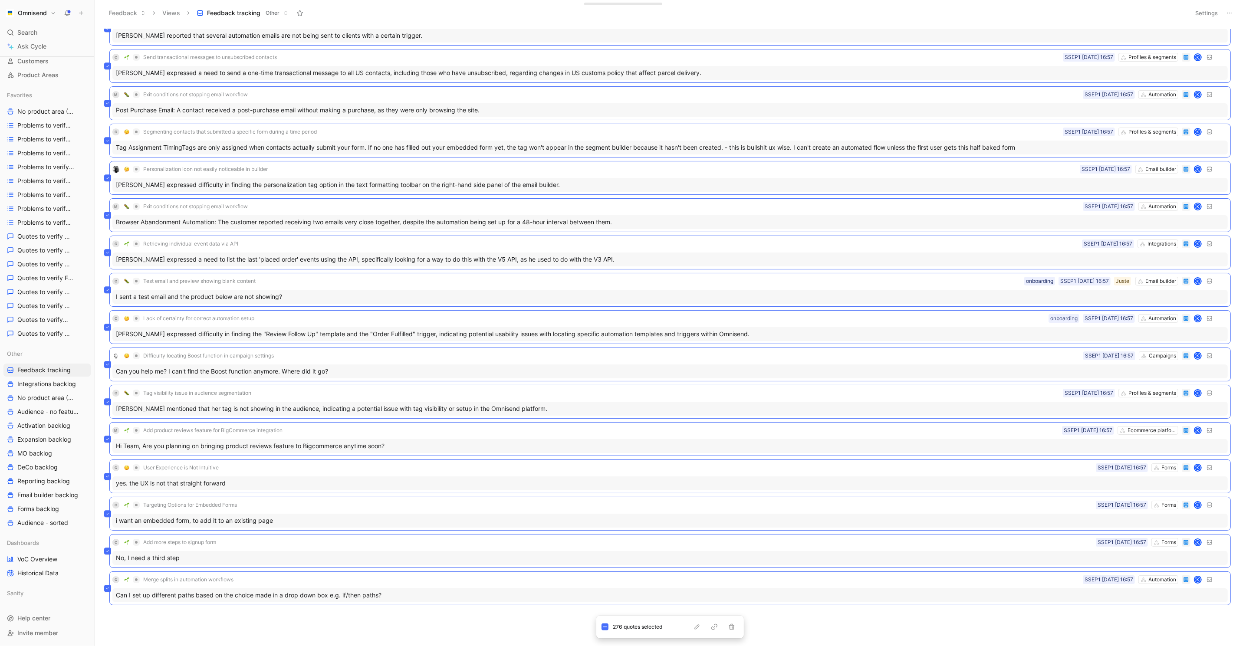
click at [479, 612] on div "C Web version links for automations not working Automation SSEP1 [DATE] 16:57 K…" at bounding box center [668, 337] width 1139 height 616
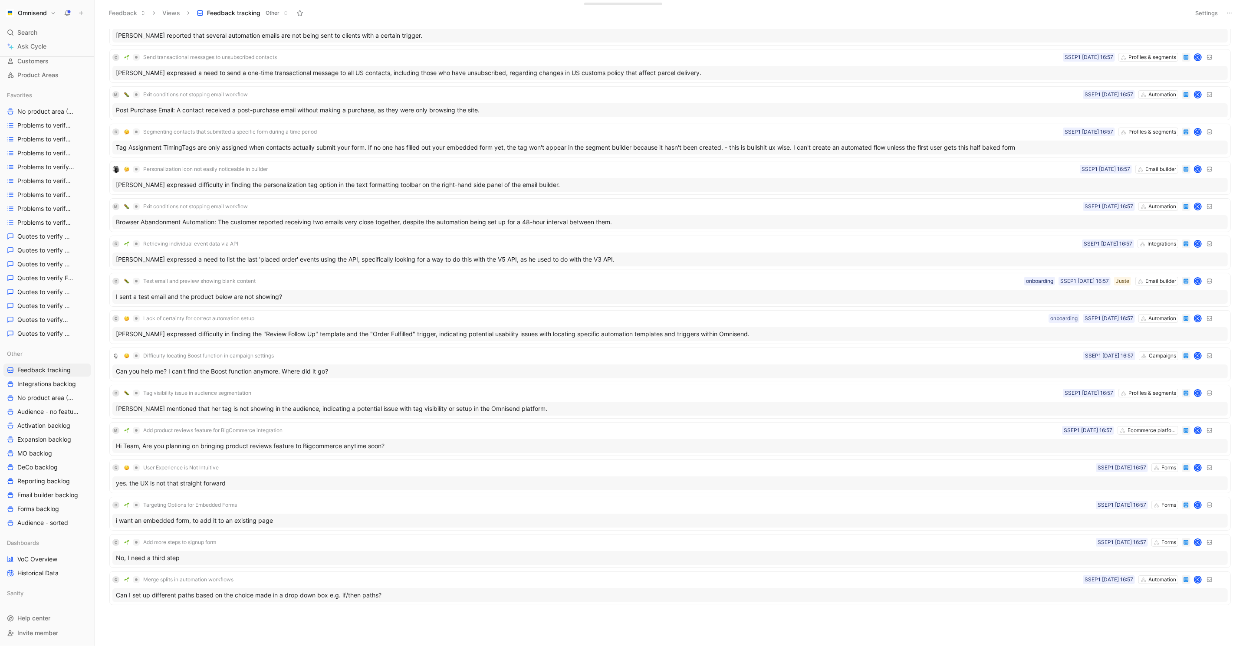
click at [1204, 19] on button "Settings" at bounding box center [1206, 13] width 30 height 12
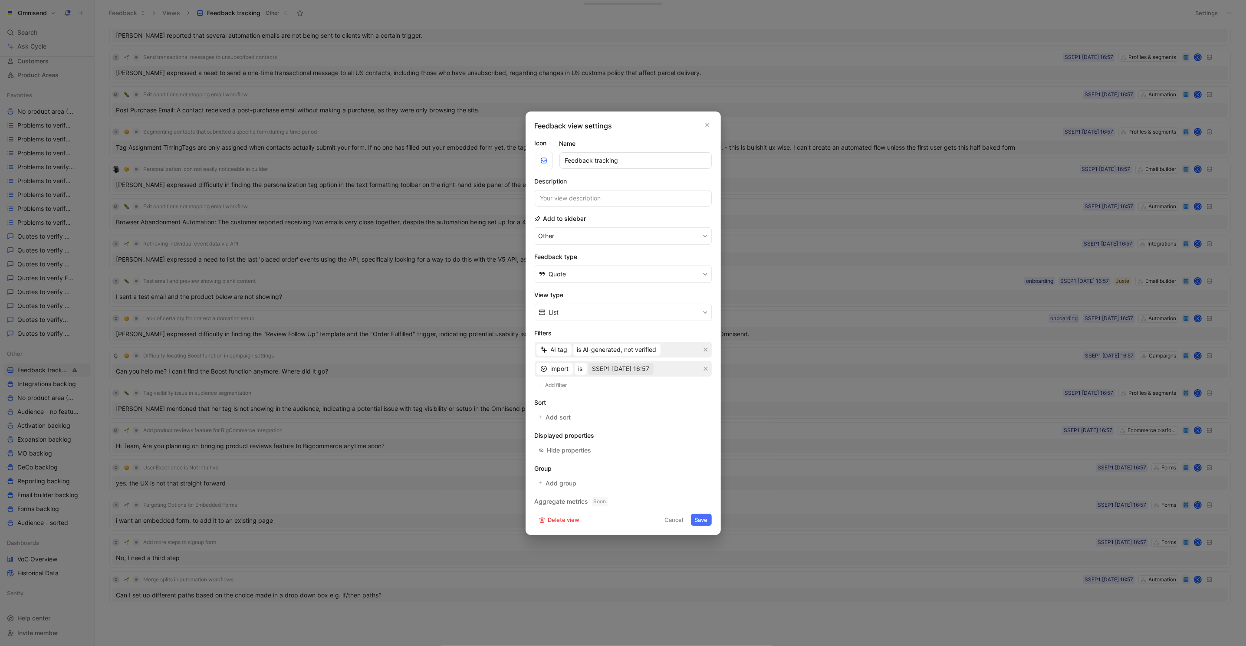
click at [643, 371] on span "SSEP1 [DATE] 16:57" at bounding box center [620, 369] width 57 height 10
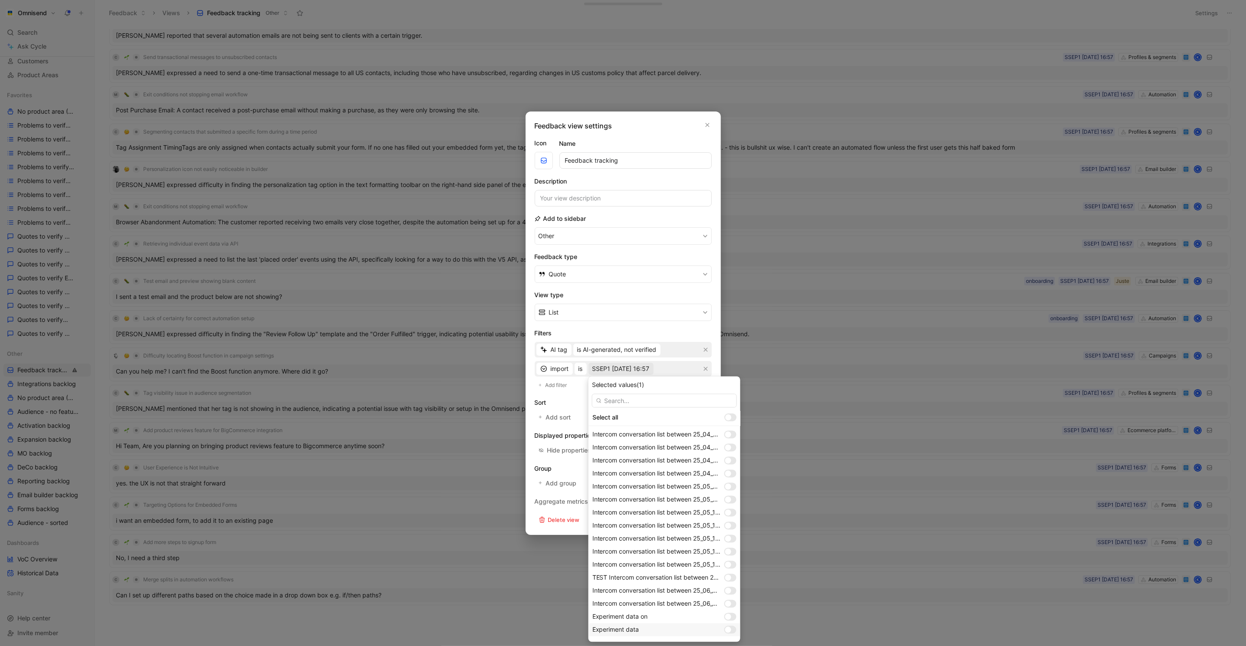
scroll to position [584, 0]
click at [669, 620] on div "MLSEP1 [DATE] 16:56" at bounding box center [656, 619] width 128 height 10
click at [724, 634] on label at bounding box center [730, 632] width 12 height 8
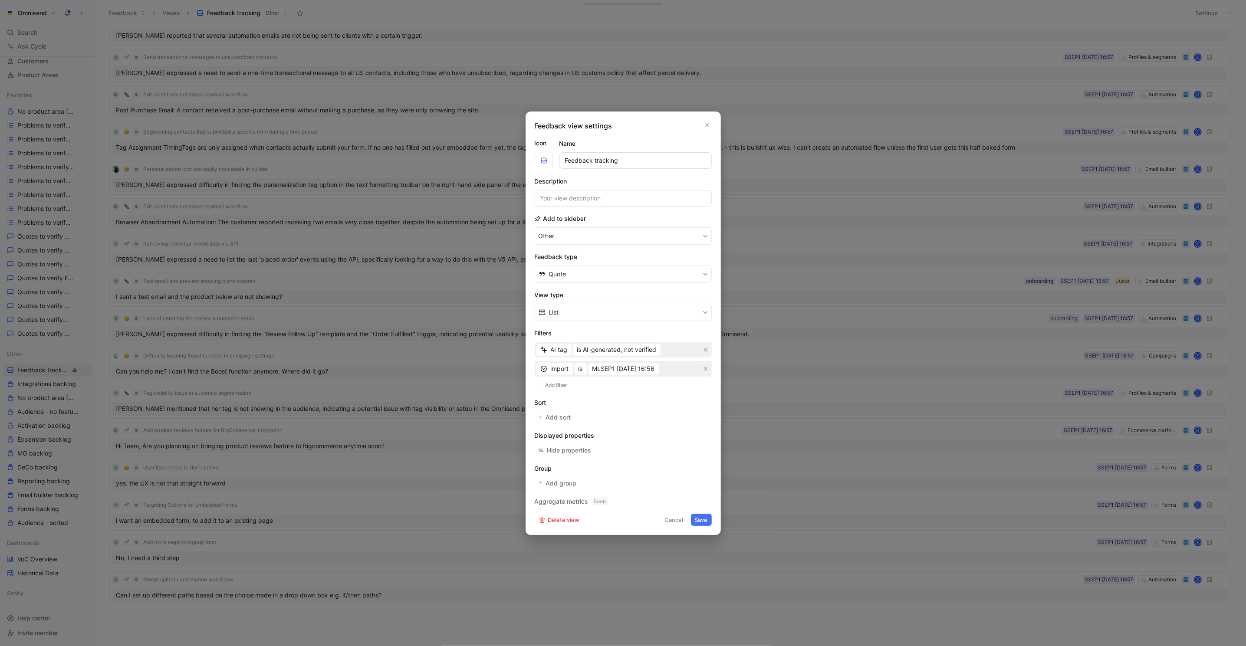
click at [705, 515] on button "Save" at bounding box center [701, 520] width 21 height 12
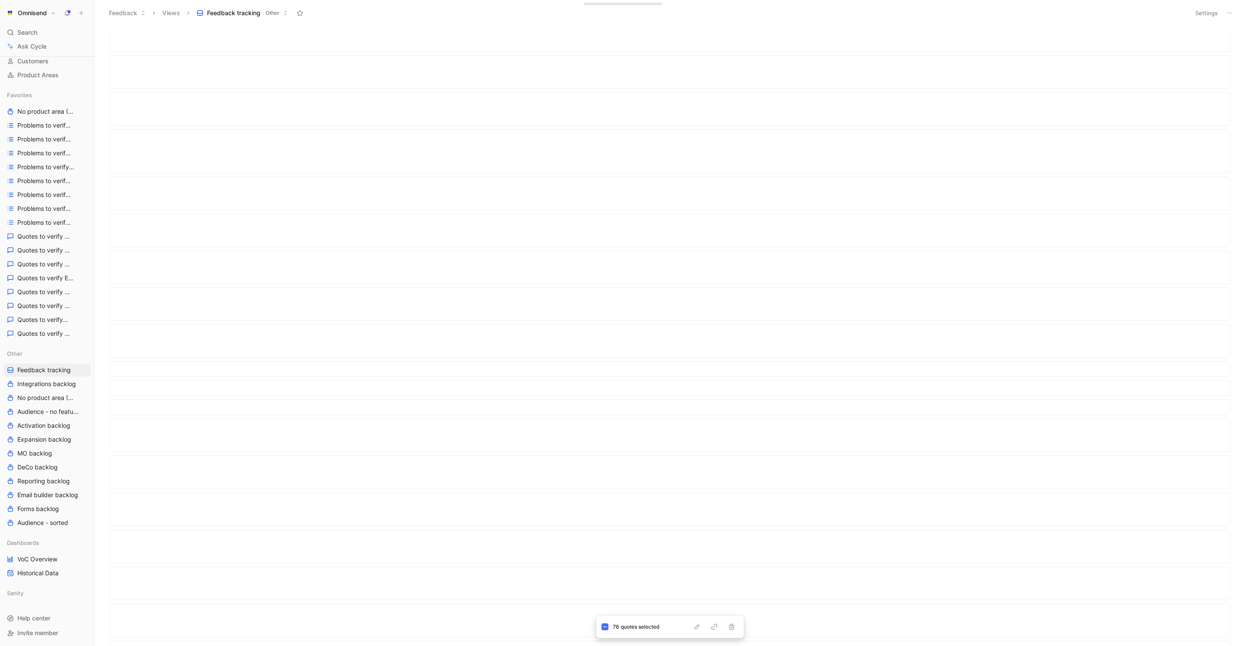
scroll to position [0, 0]
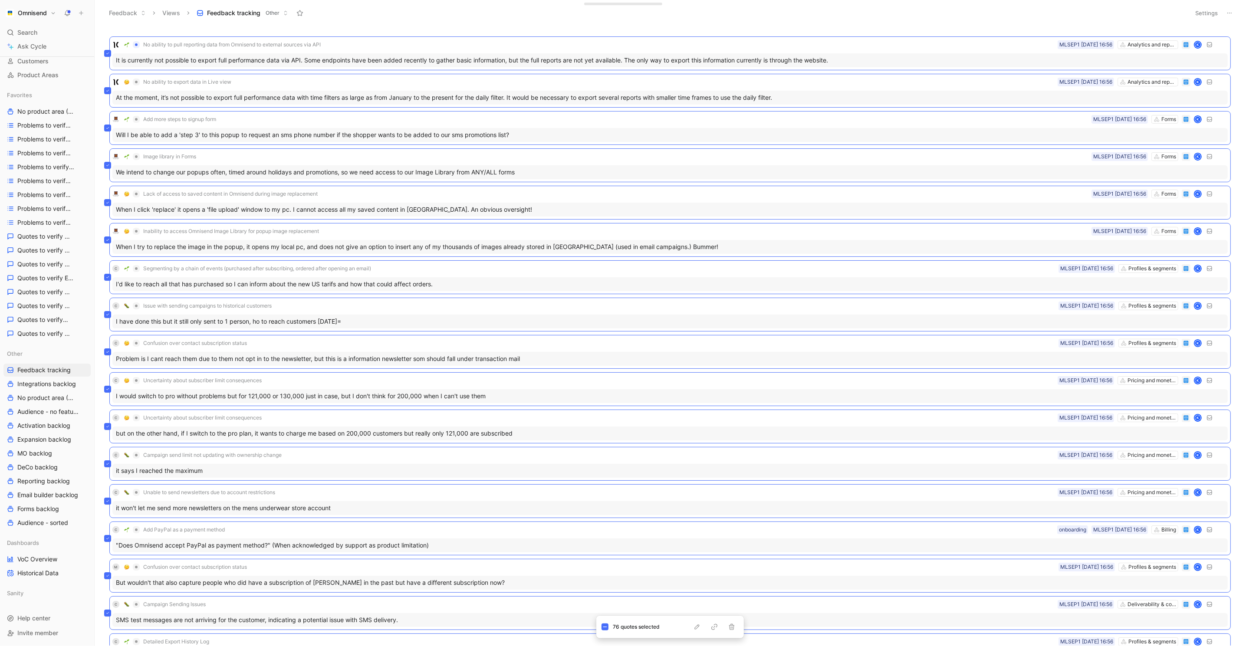
click at [1211, 7] on button "Settings" at bounding box center [1206, 13] width 30 height 12
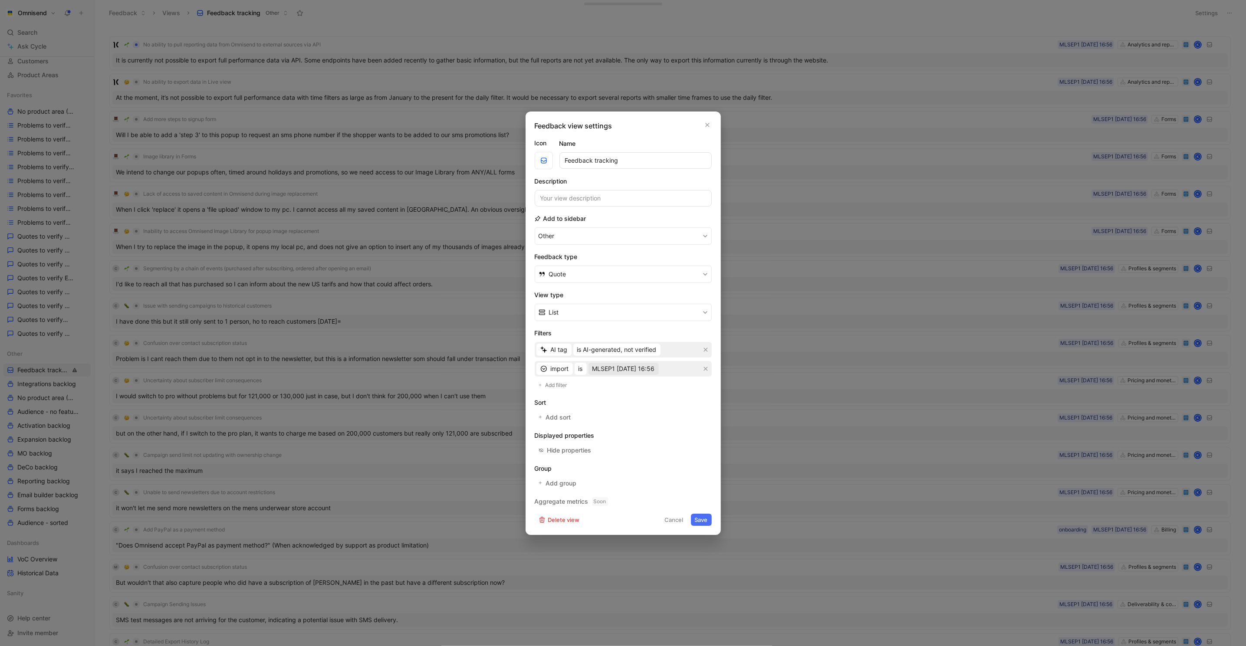
click at [633, 367] on span "MLSEP1 [DATE] 16:56" at bounding box center [623, 369] width 62 height 10
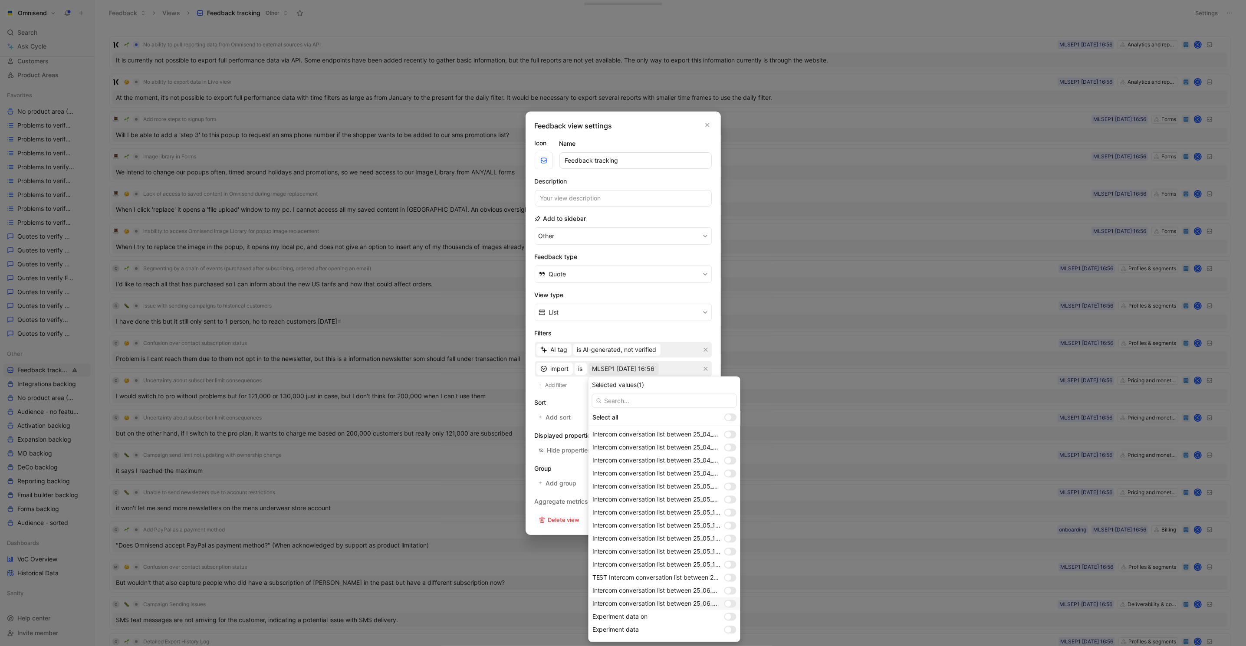
scroll to position [584, 0]
click at [684, 619] on div "MLSEP1 [DATE] 16:56" at bounding box center [656, 619] width 128 height 10
click at [694, 630] on div "SSEP1 [DATE] 16:57" at bounding box center [656, 632] width 128 height 10
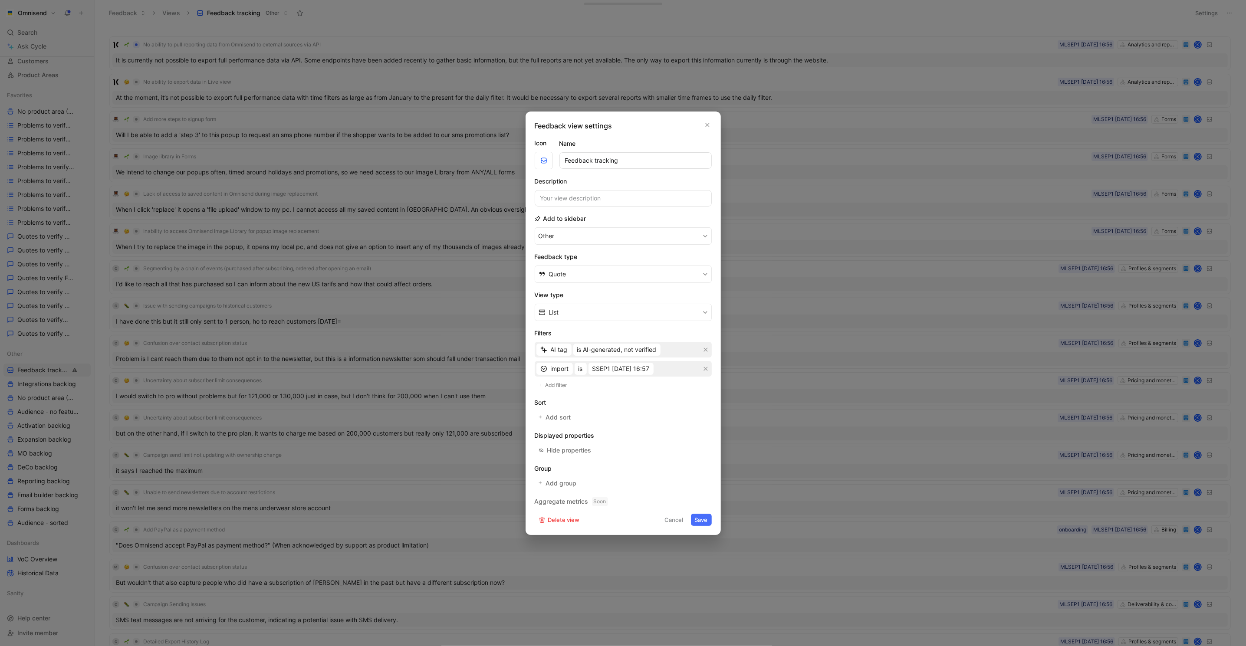
click at [701, 515] on button "Save" at bounding box center [701, 520] width 21 height 12
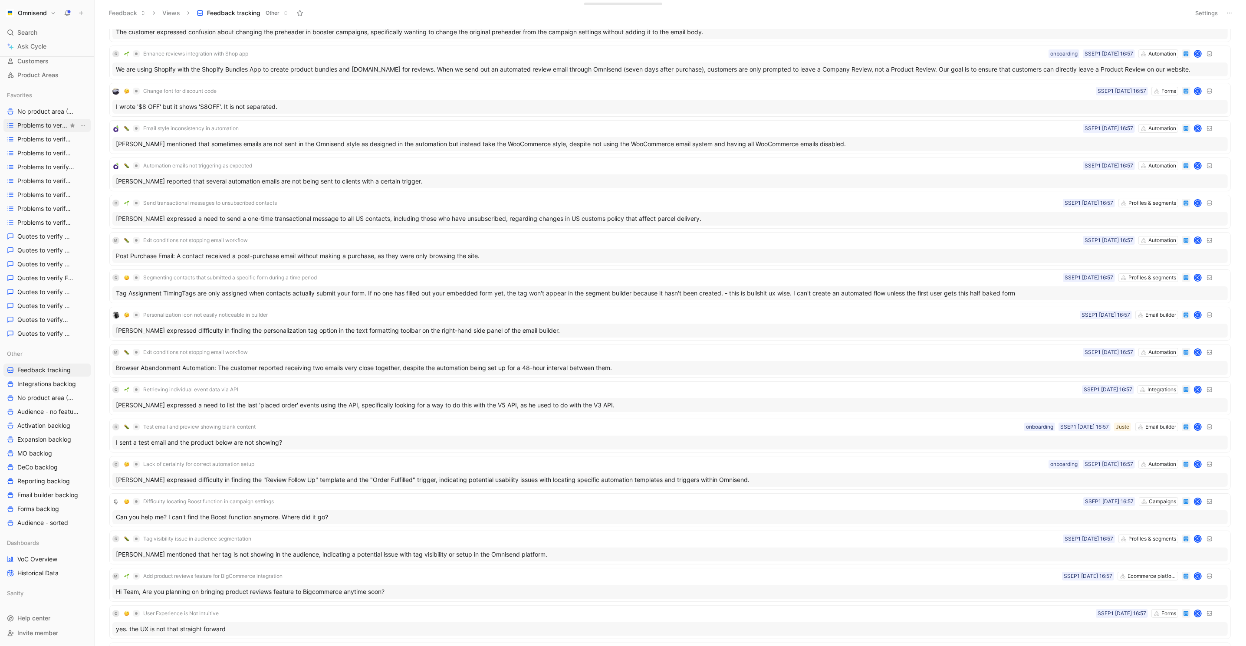
scroll to position [8585, 0]
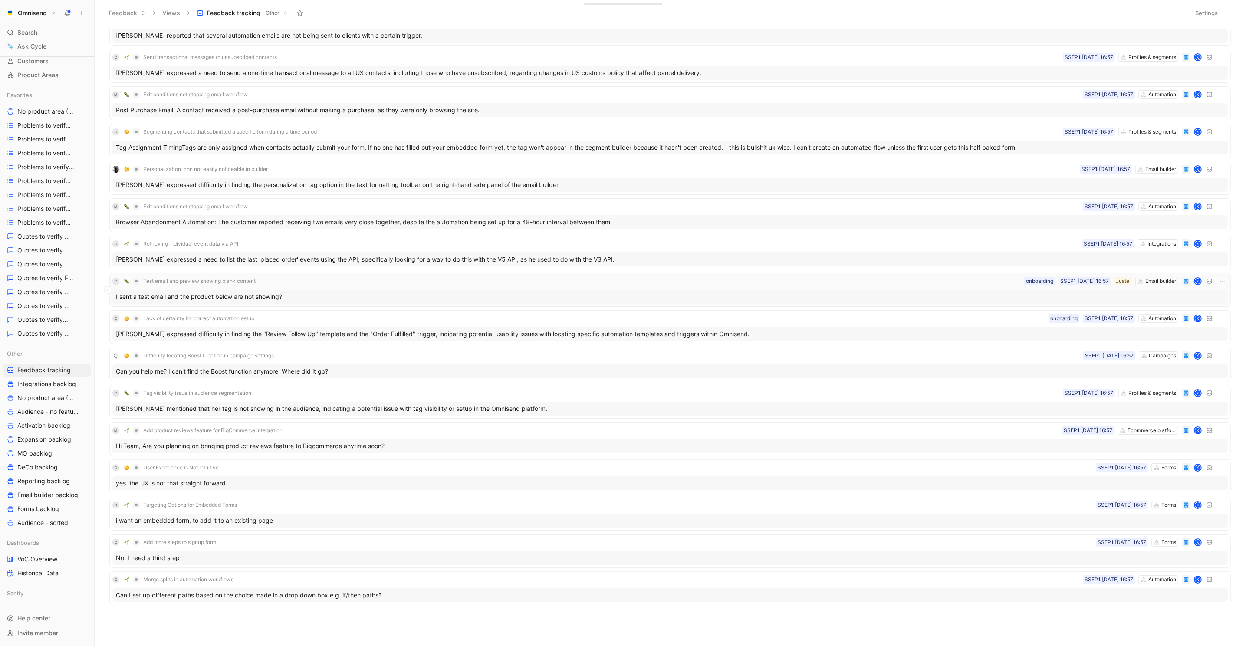
click at [246, 284] on div "C Test email and preview showing blank content Email builder Juste SSEP1 [DATE]…" at bounding box center [669, 290] width 1115 height 28
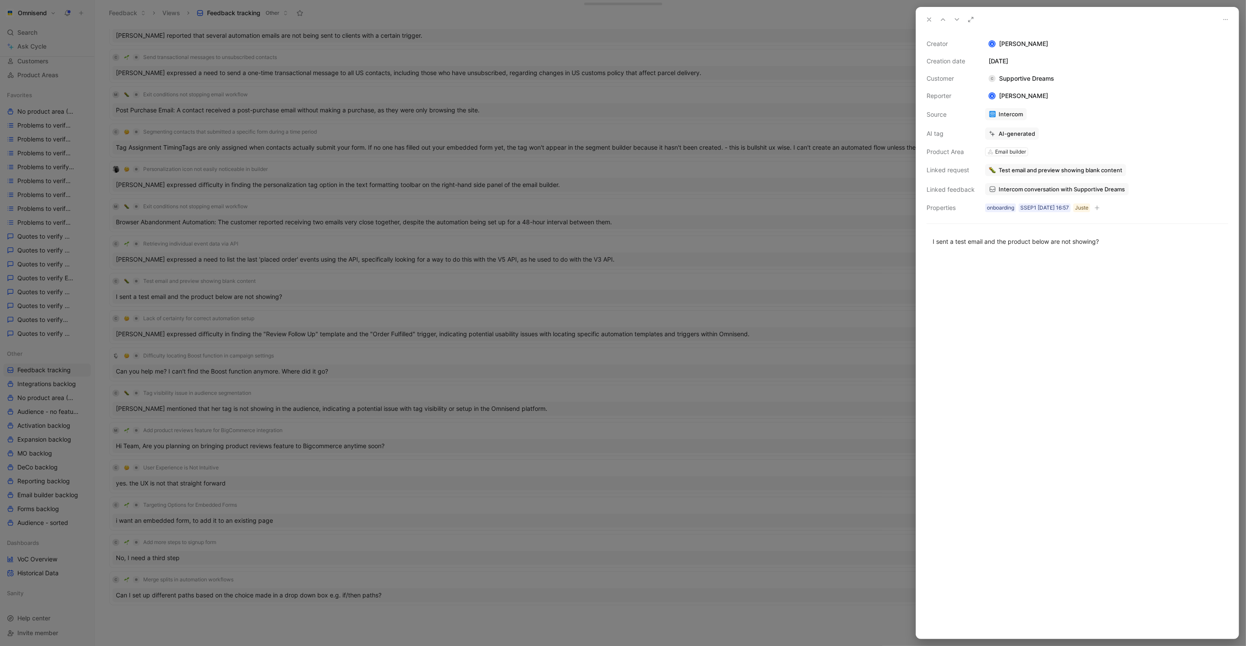
click at [354, 214] on div at bounding box center [623, 323] width 1246 height 646
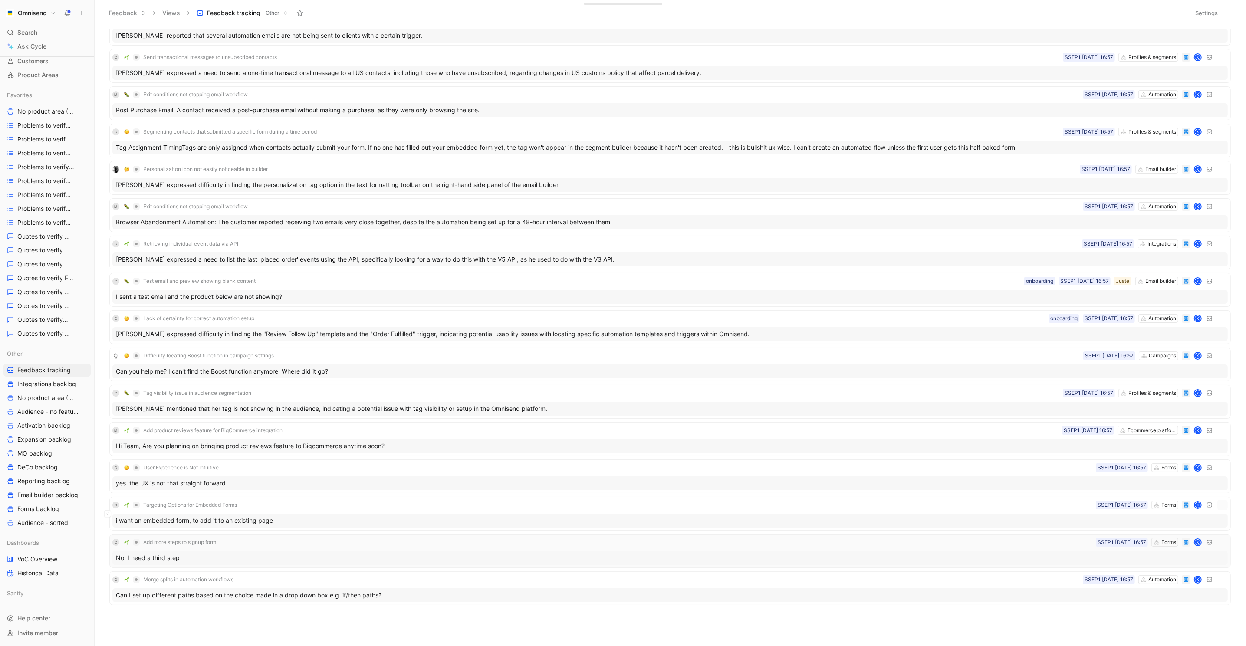
click at [329, 556] on div "No, I need a third step" at bounding box center [669, 558] width 1115 height 14
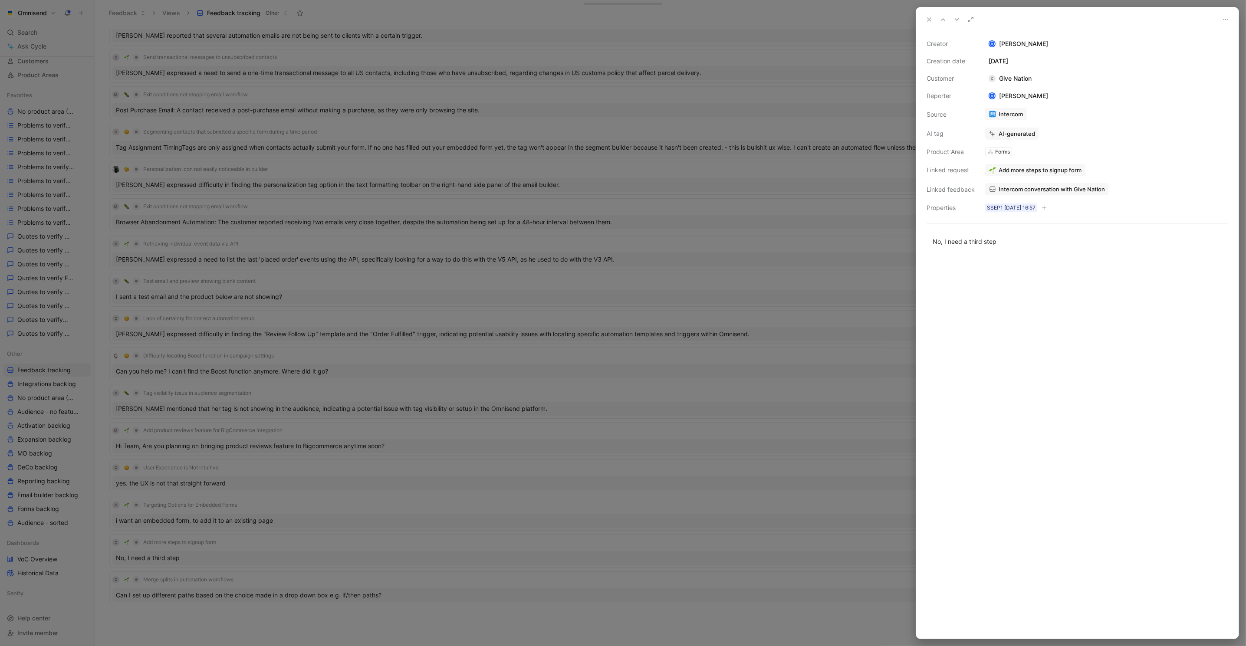
click at [1031, 188] on span "Intercom conversation with Give Nation" at bounding box center [1051, 189] width 106 height 8
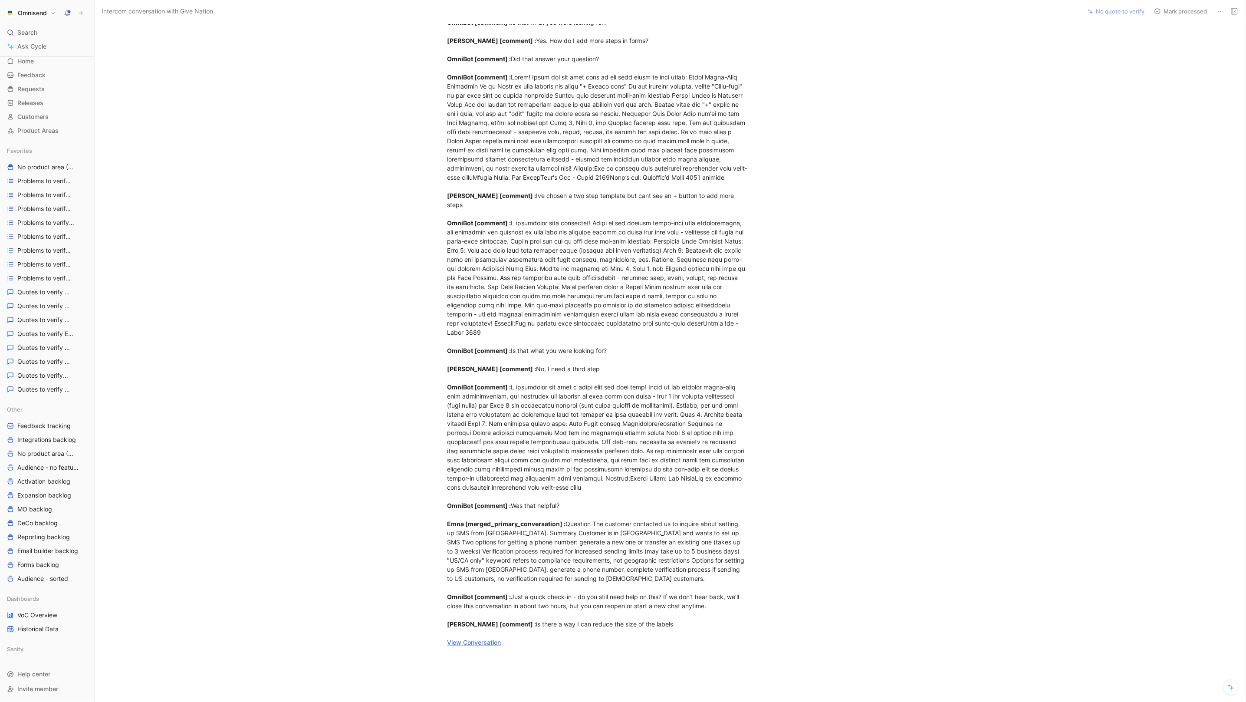
scroll to position [384, 0]
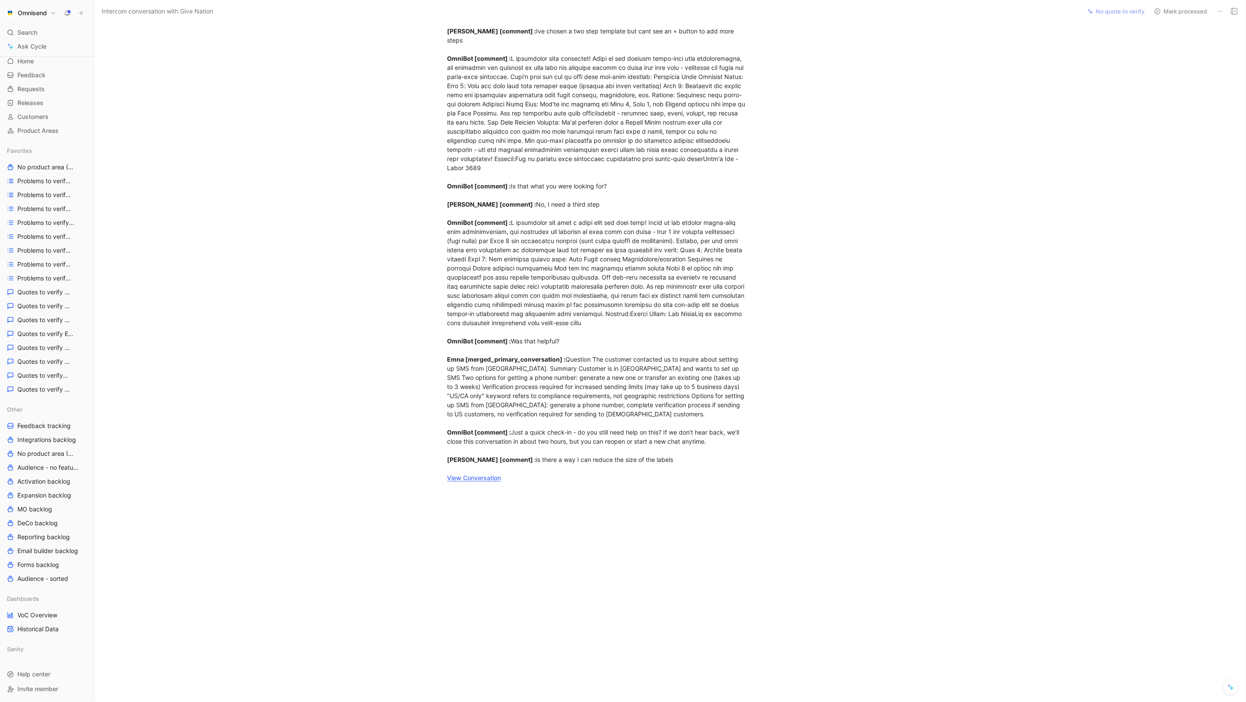
click at [467, 478] on link "View Conversation" at bounding box center [474, 477] width 54 height 7
